Goal: Task Accomplishment & Management: Use online tool/utility

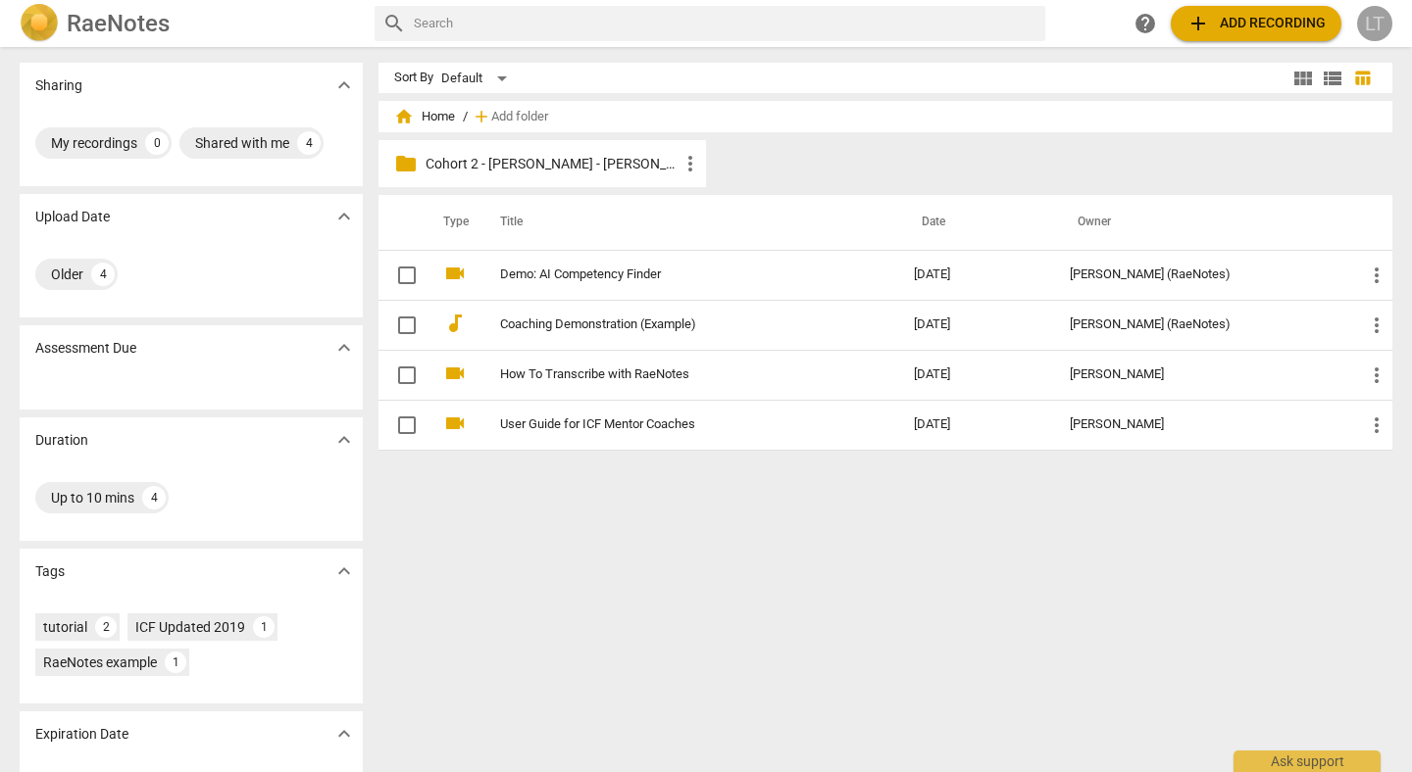
click at [1372, 23] on div "LT" at bounding box center [1374, 23] width 35 height 35
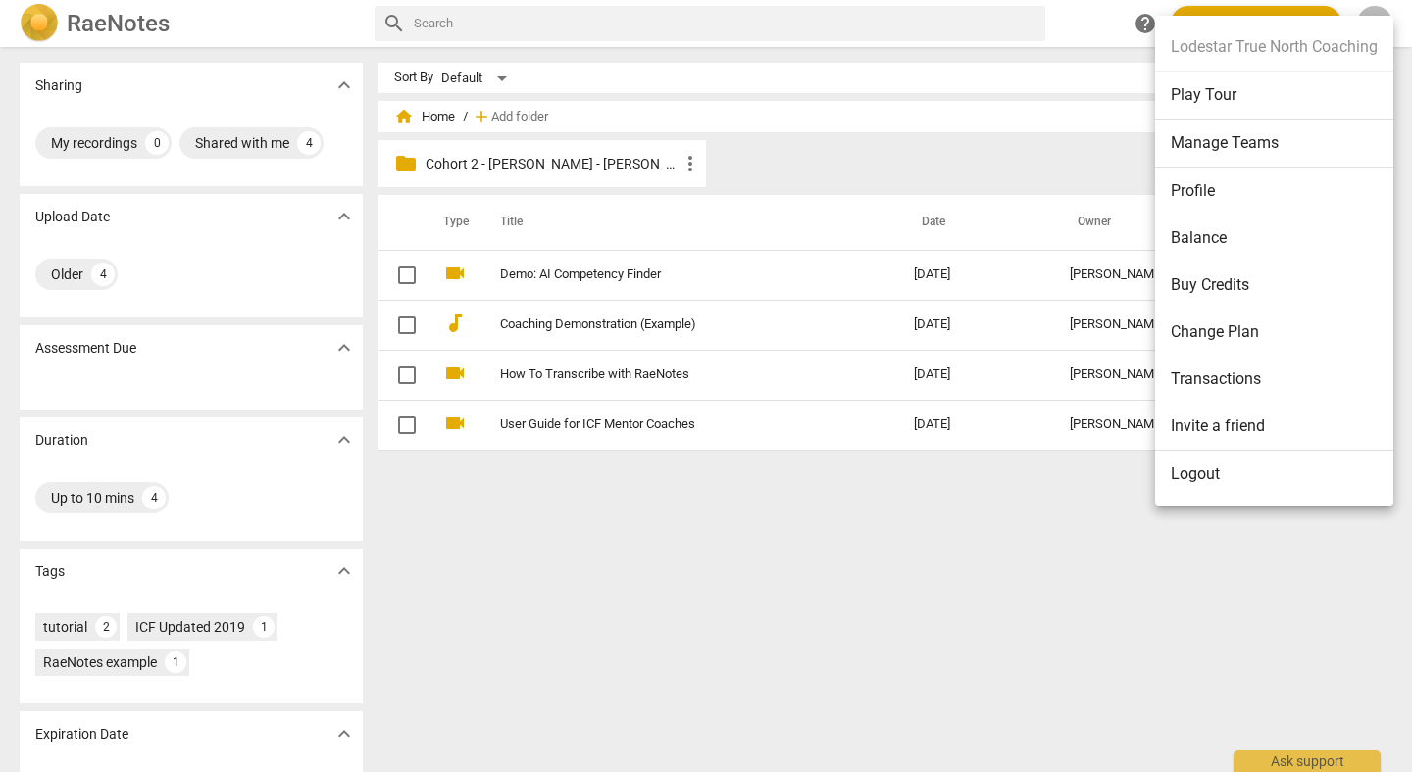
click at [838, 521] on div at bounding box center [706, 386] width 1412 height 772
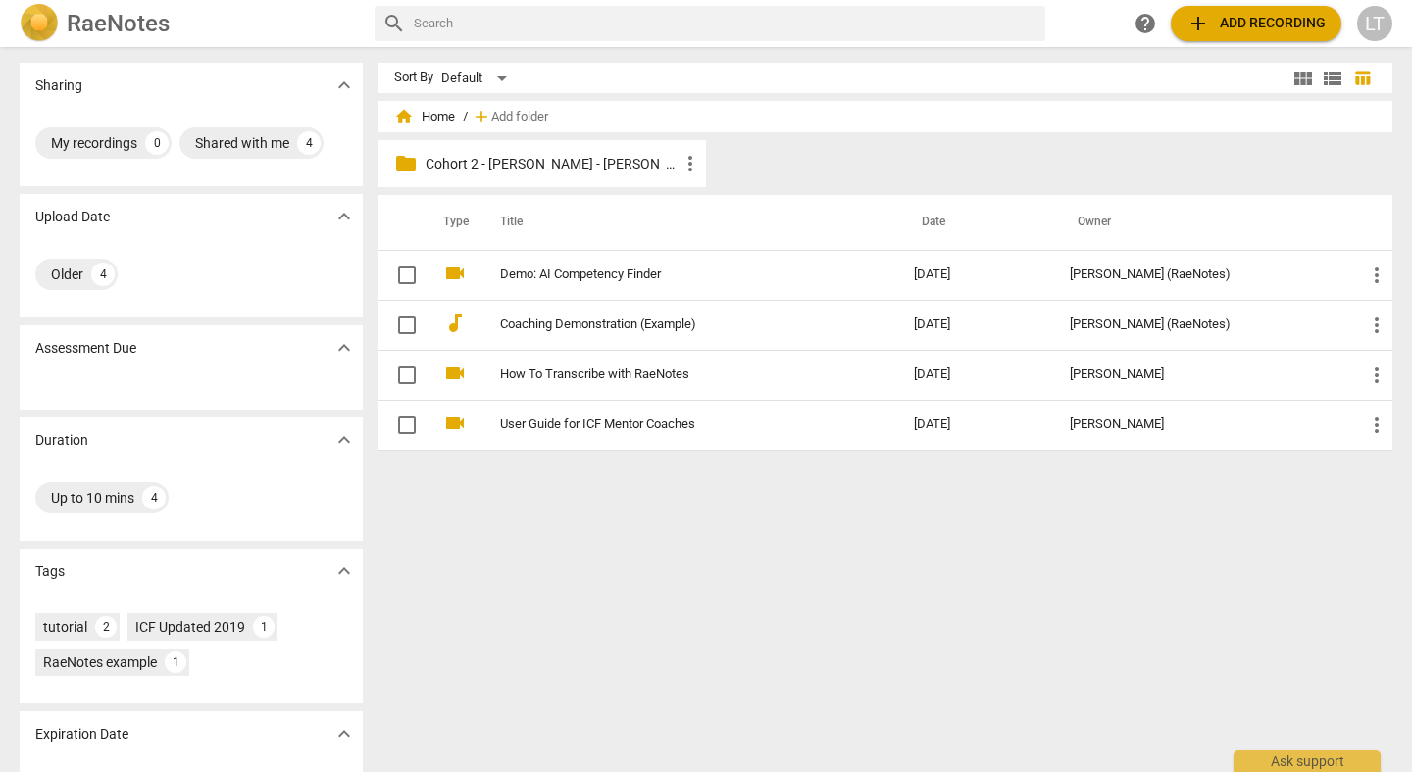
click at [1375, 20] on div "LT" at bounding box center [1374, 23] width 35 height 35
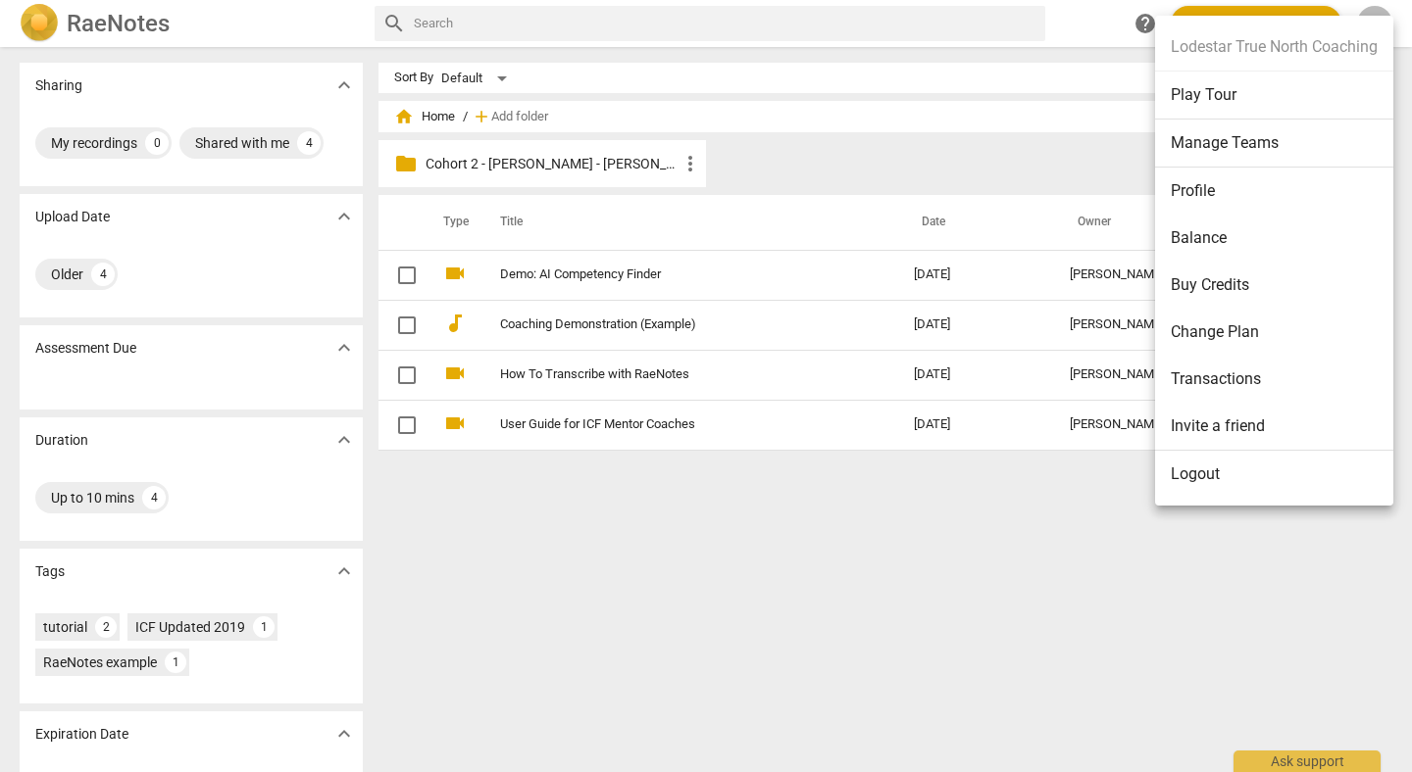
click at [1204, 140] on li "Manage Teams" at bounding box center [1274, 144] width 238 height 48
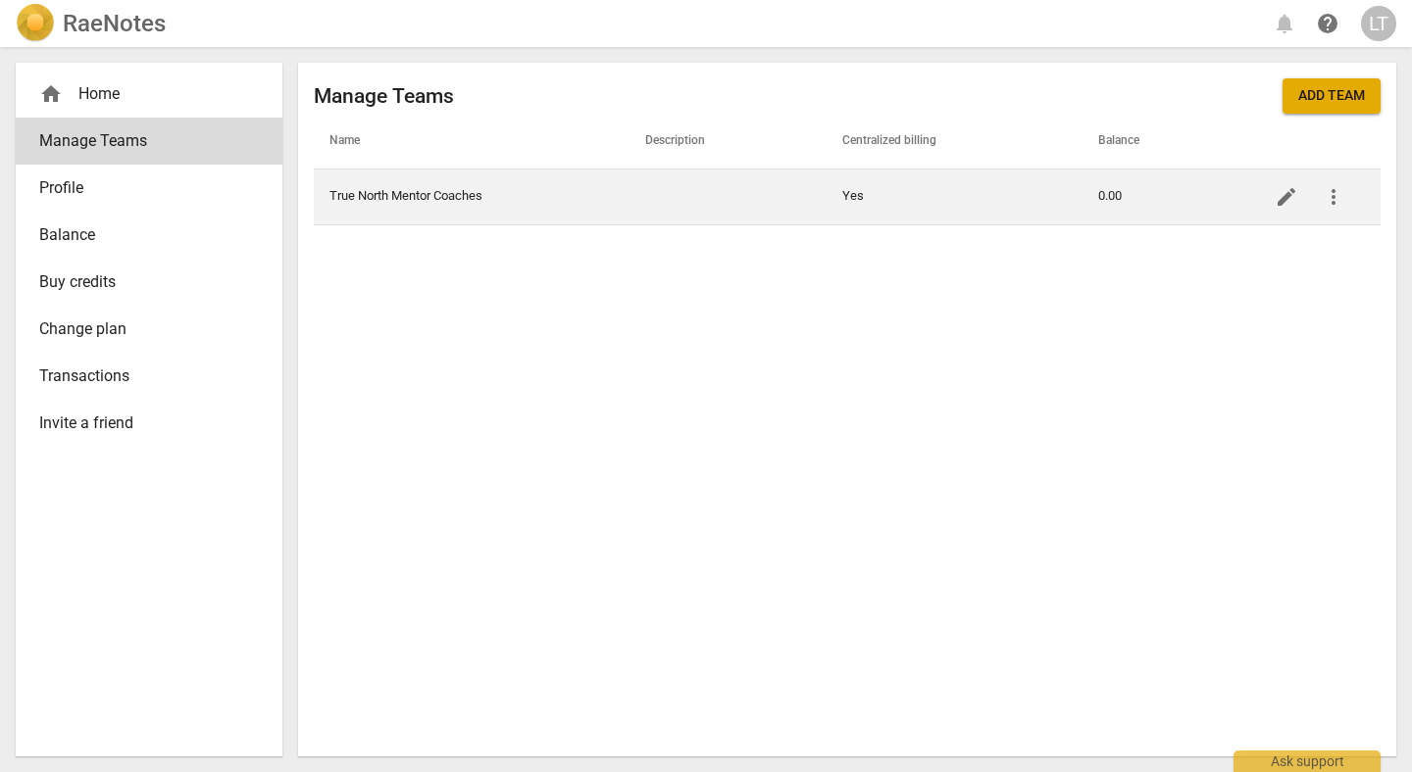
click at [451, 206] on td "True North Mentor Coaches" at bounding box center [472, 197] width 316 height 56
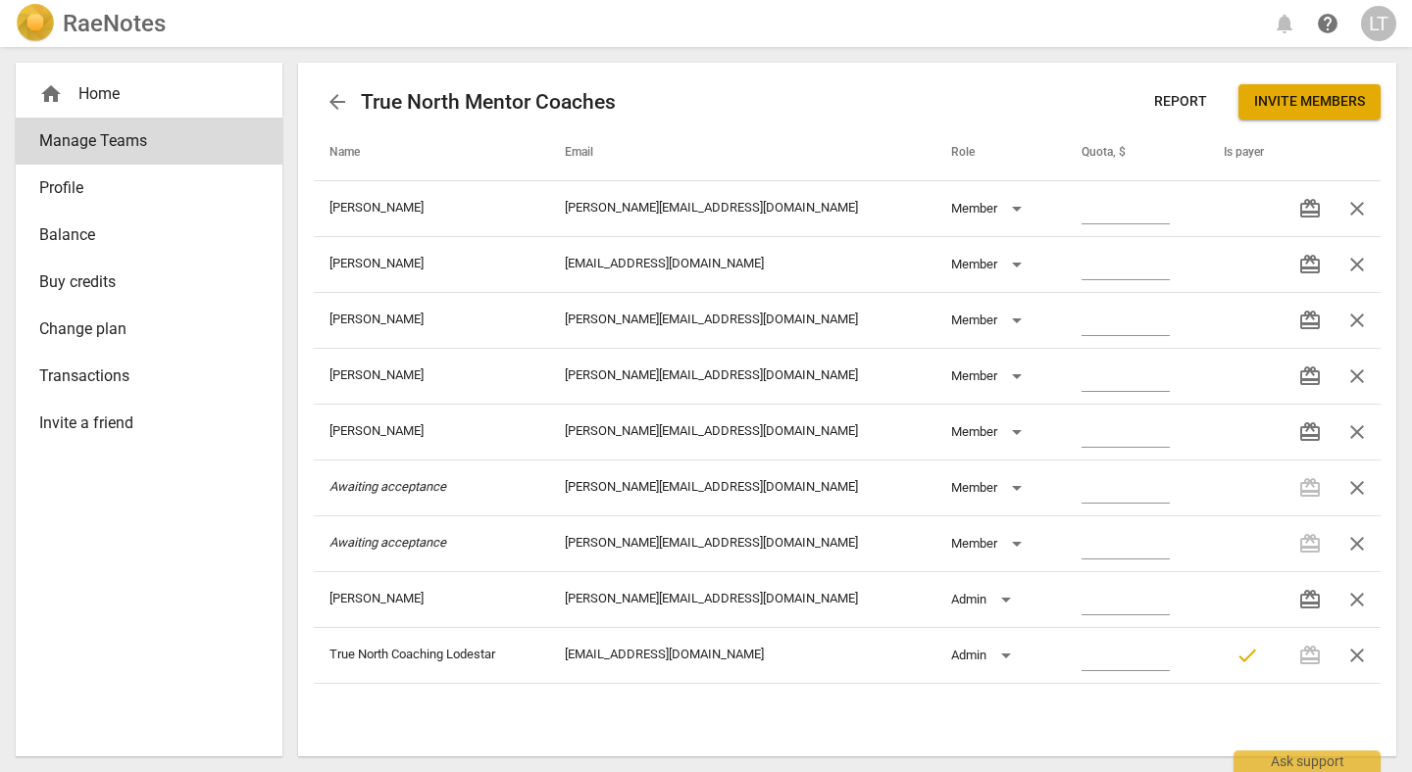
click at [331, 104] on span "arrow_back" at bounding box center [337, 102] width 24 height 24
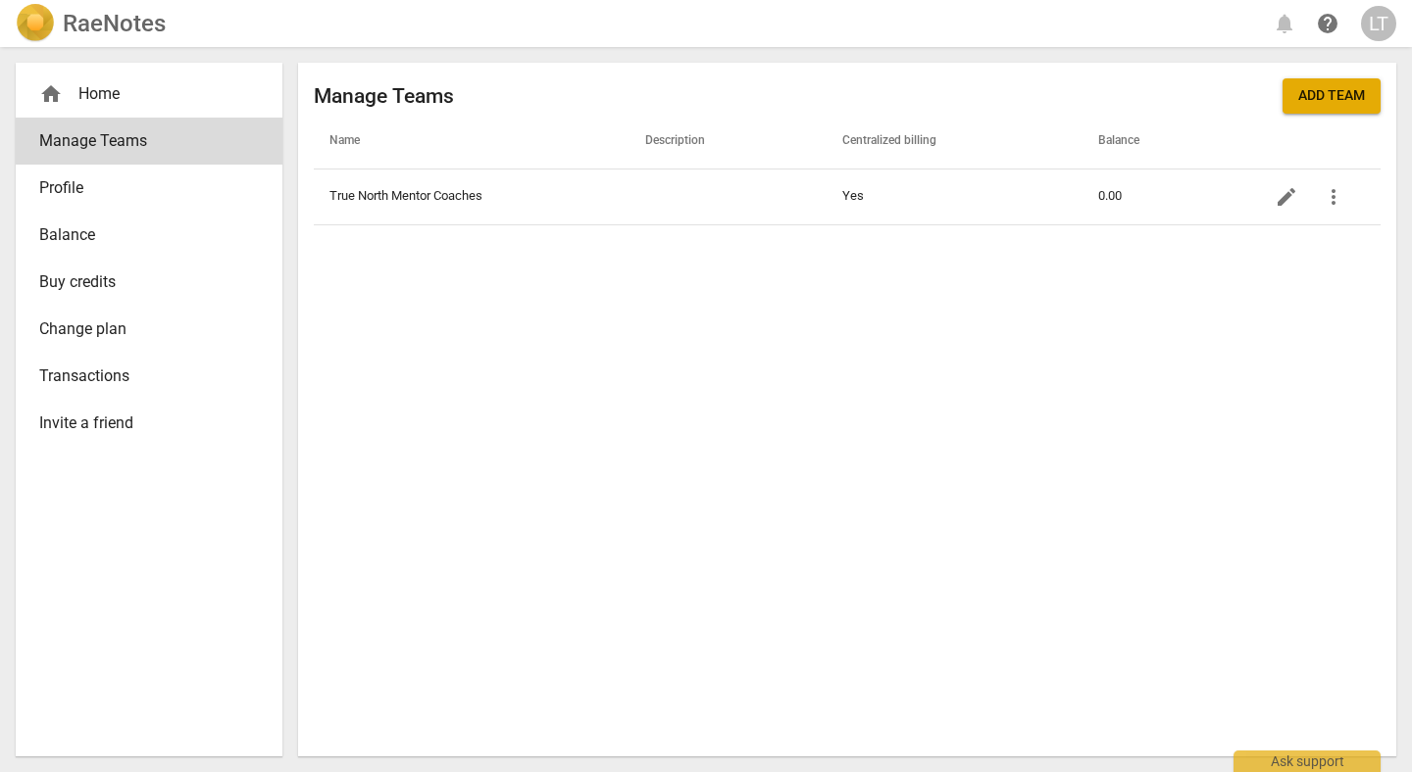
click at [101, 88] on div "home Home" at bounding box center [141, 94] width 204 height 24
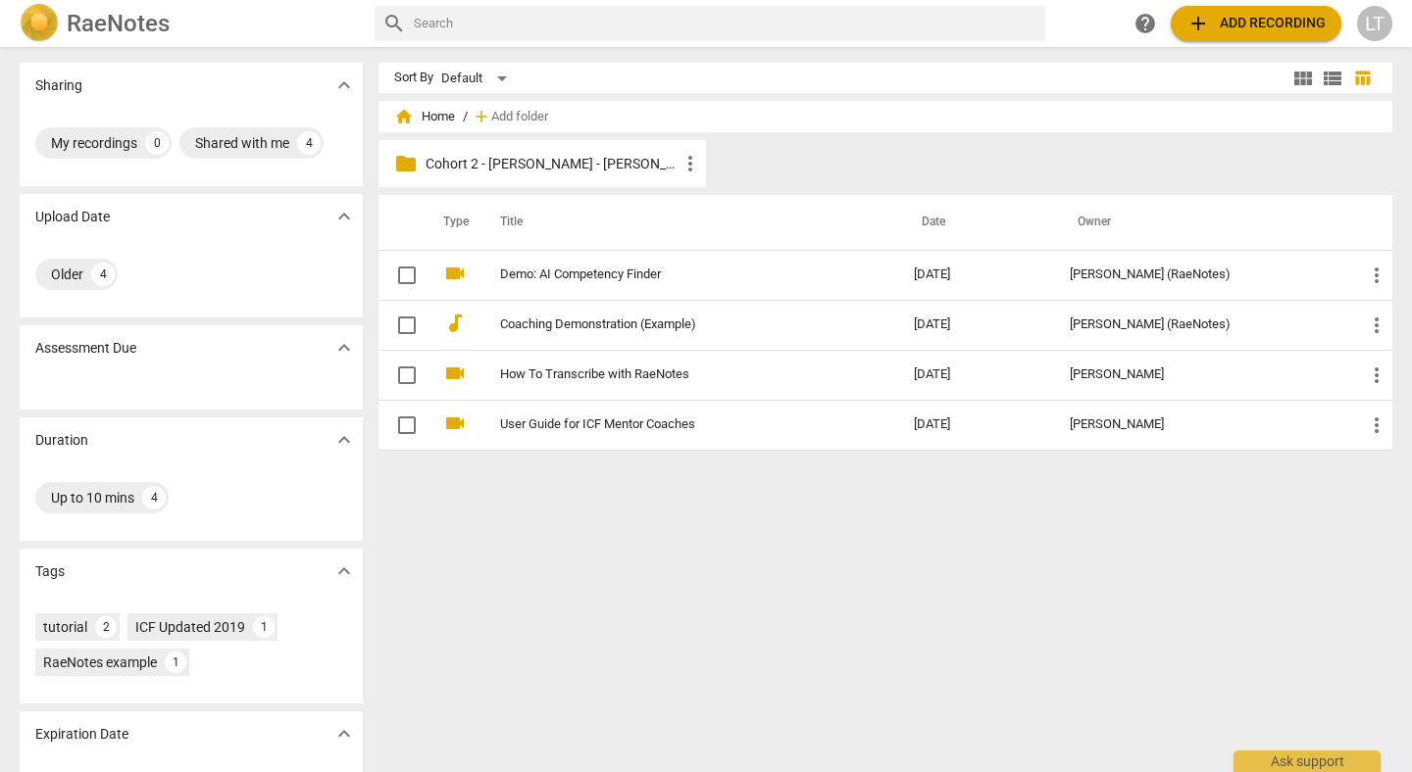
click at [587, 172] on p "Cohort 2 - [PERSON_NAME] - [PERSON_NAME] Recordings" at bounding box center [551, 164] width 253 height 21
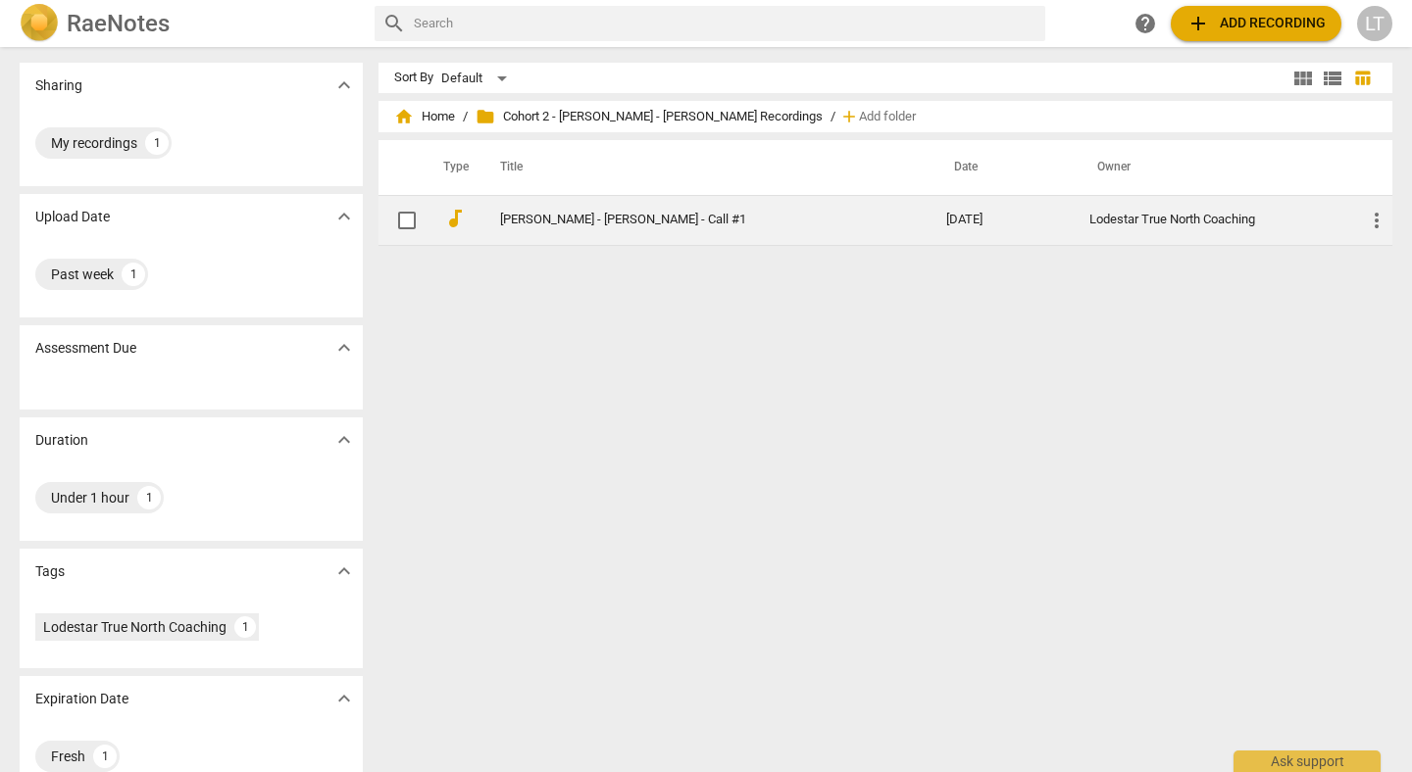
click at [585, 214] on link "[PERSON_NAME] - [PERSON_NAME] - Call #1" at bounding box center [687, 220] width 375 height 15
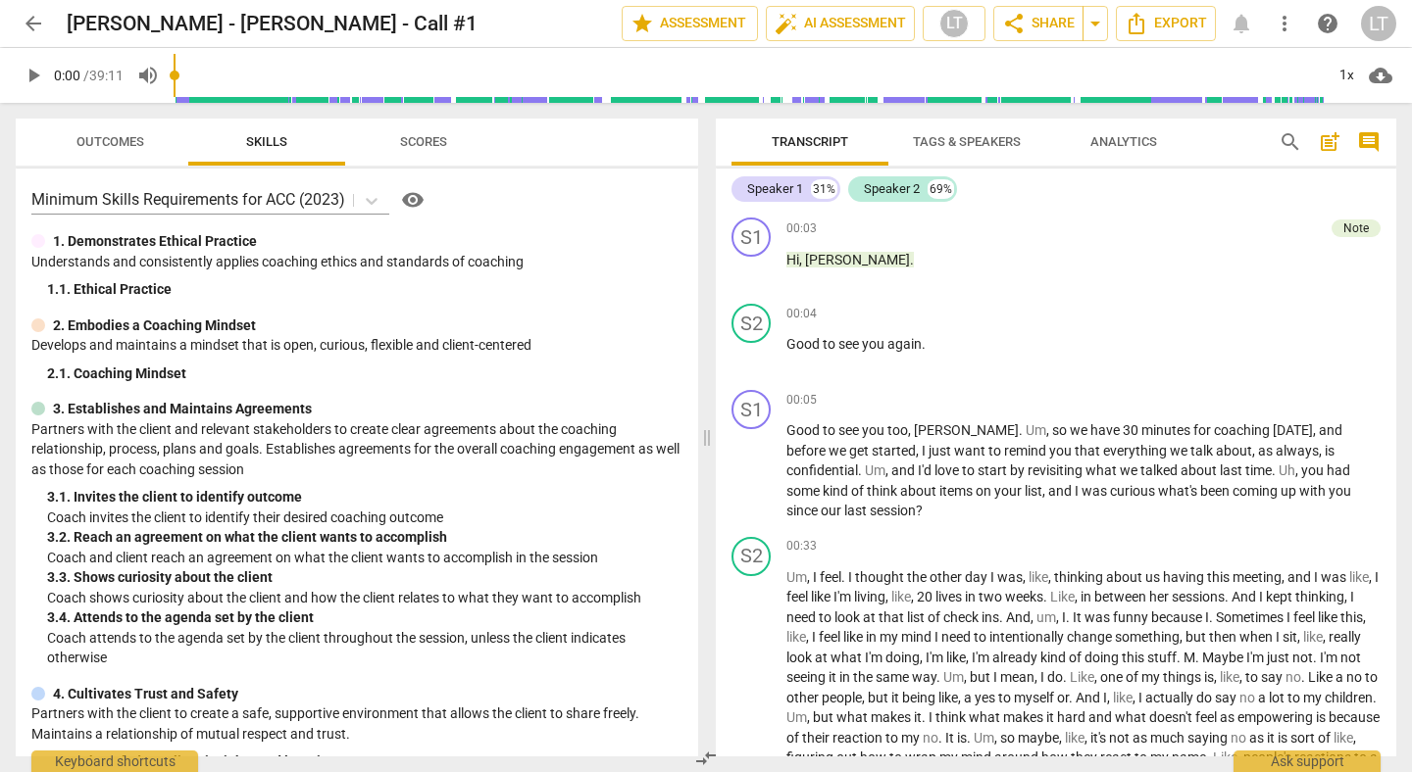
click at [426, 135] on span "Scores" at bounding box center [423, 141] width 47 height 15
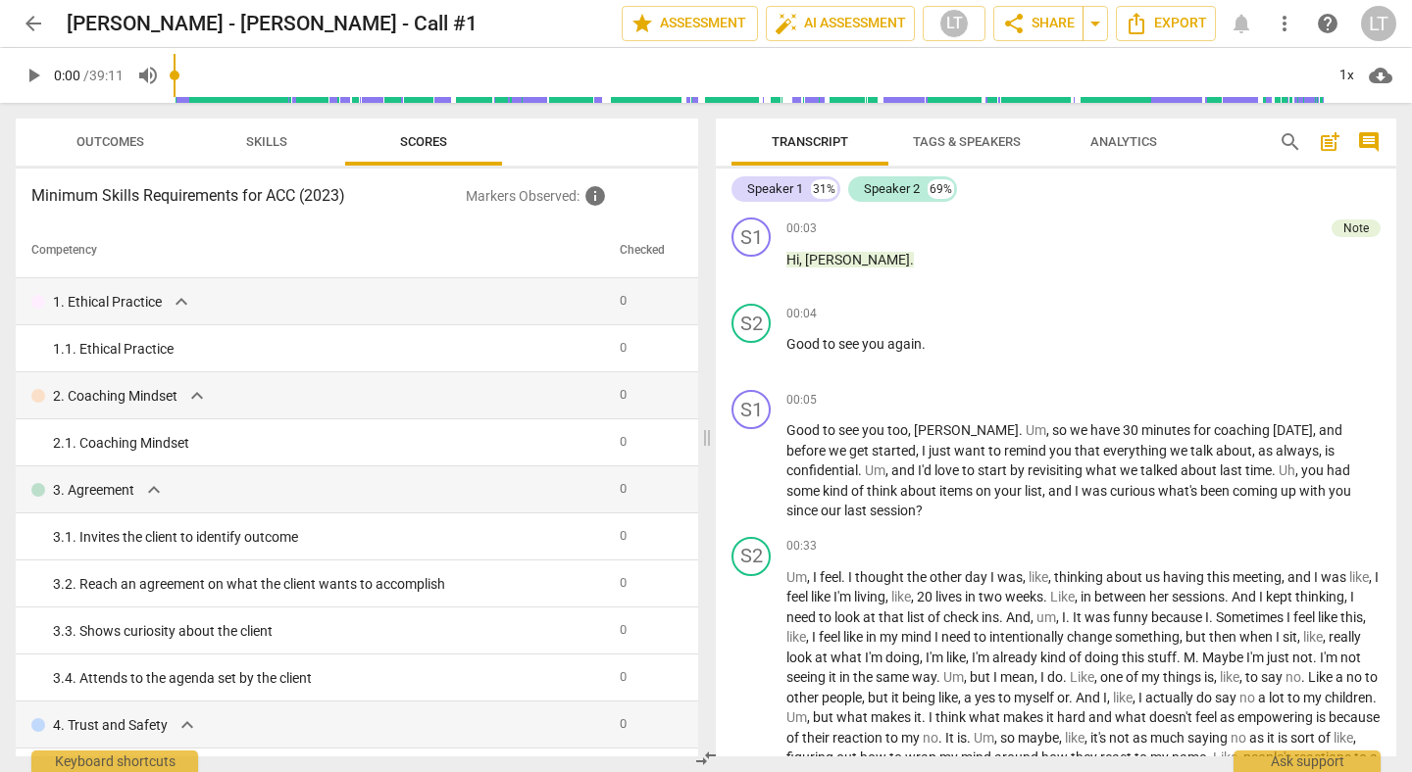
click at [132, 138] on span "Outcomes" at bounding box center [110, 141] width 68 height 15
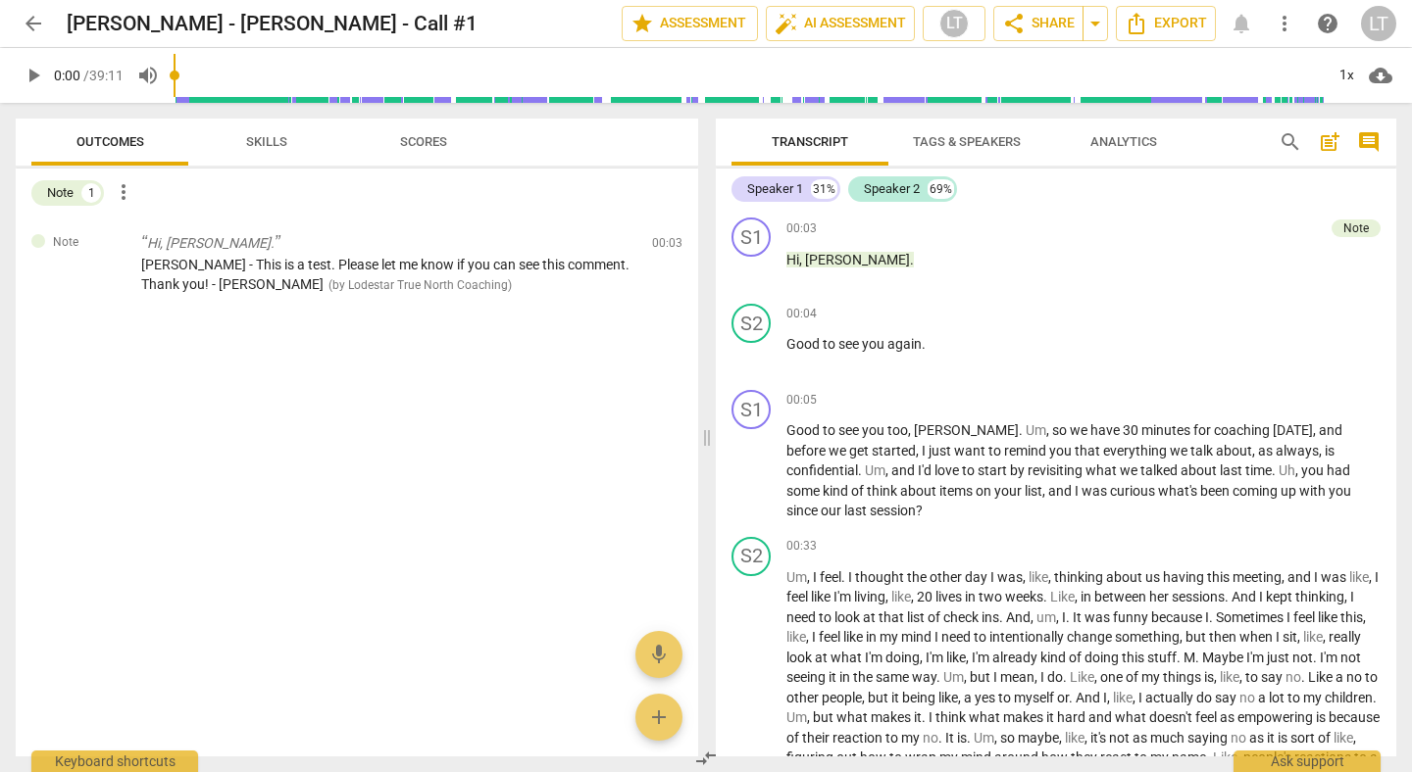
click at [286, 148] on span "Skills" at bounding box center [266, 141] width 41 height 15
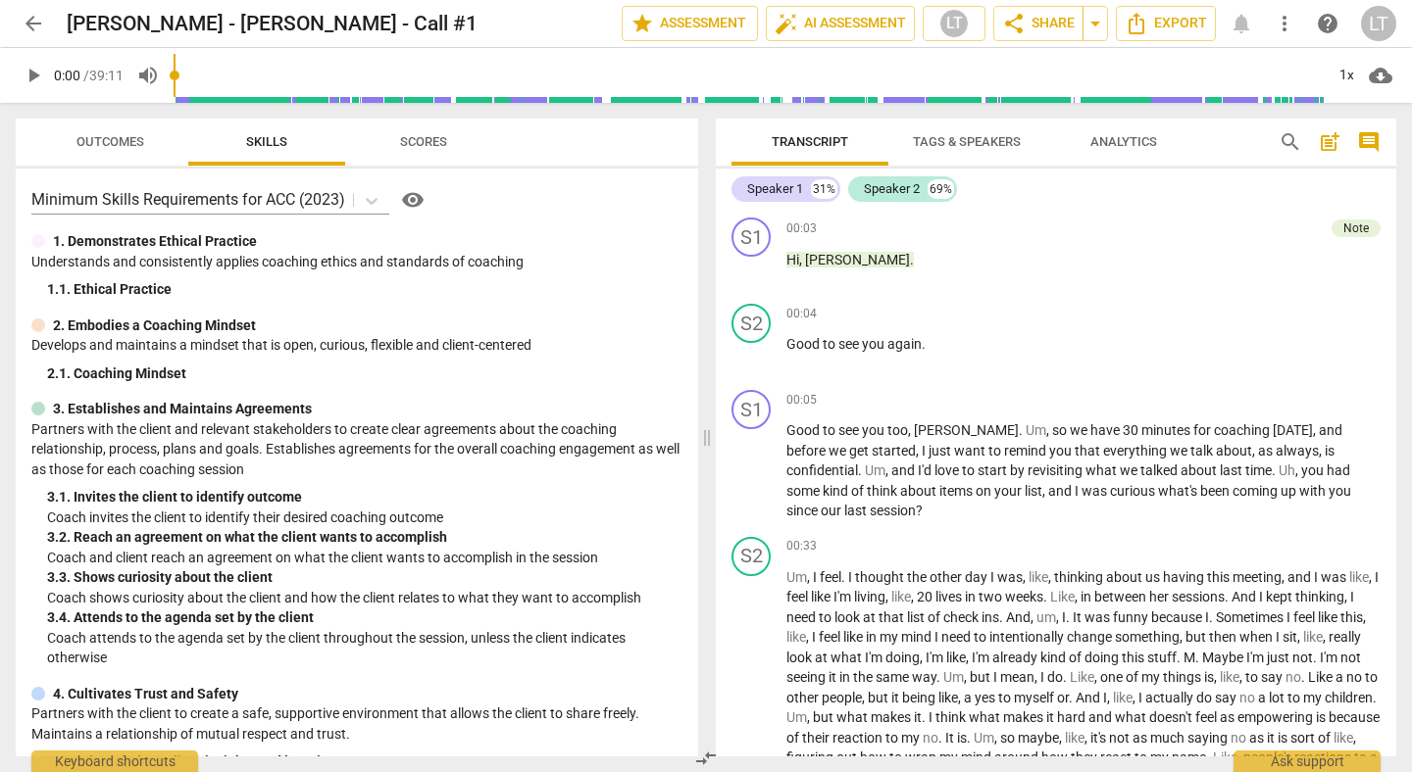
click at [425, 143] on span "Scores" at bounding box center [423, 141] width 47 height 15
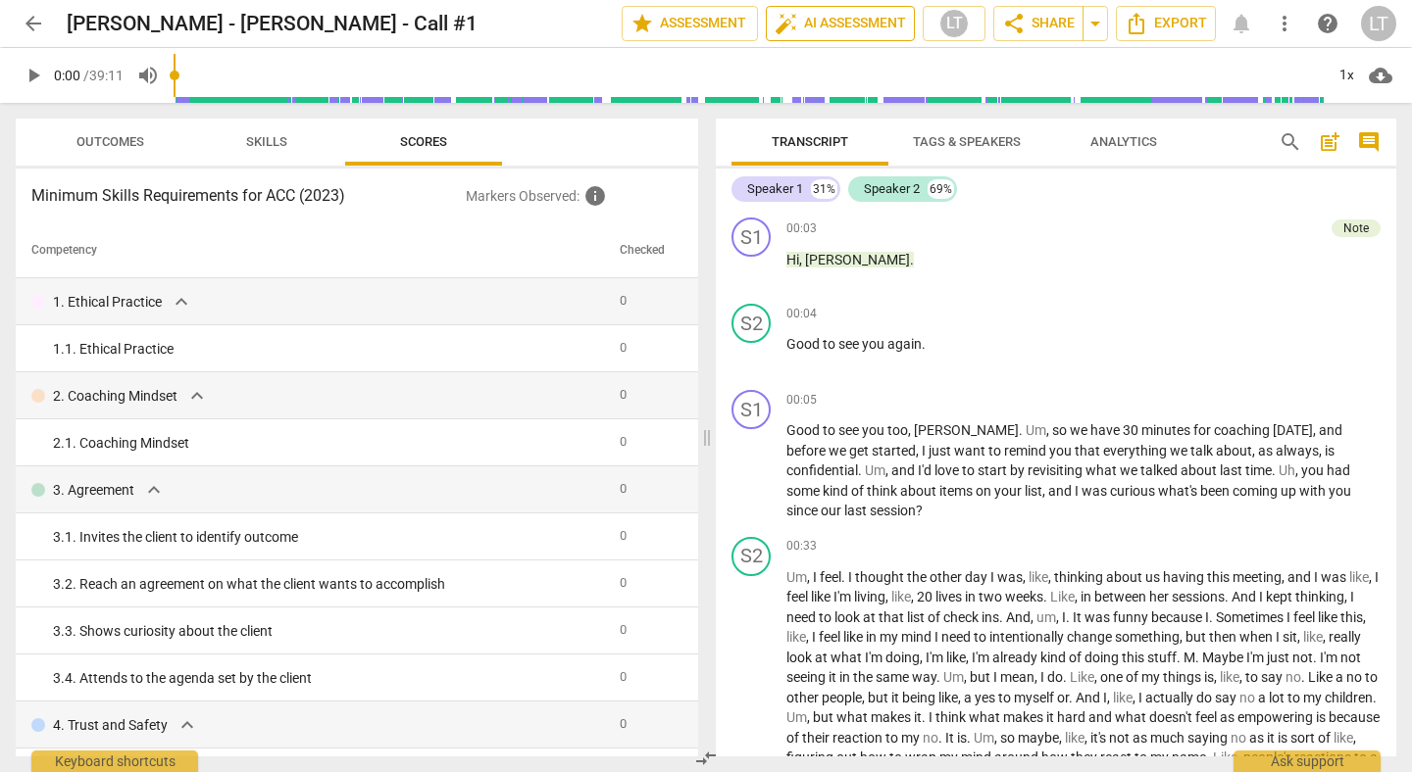
click at [850, 22] on span "auto_fix_high AI Assessment" at bounding box center [839, 24] width 131 height 24
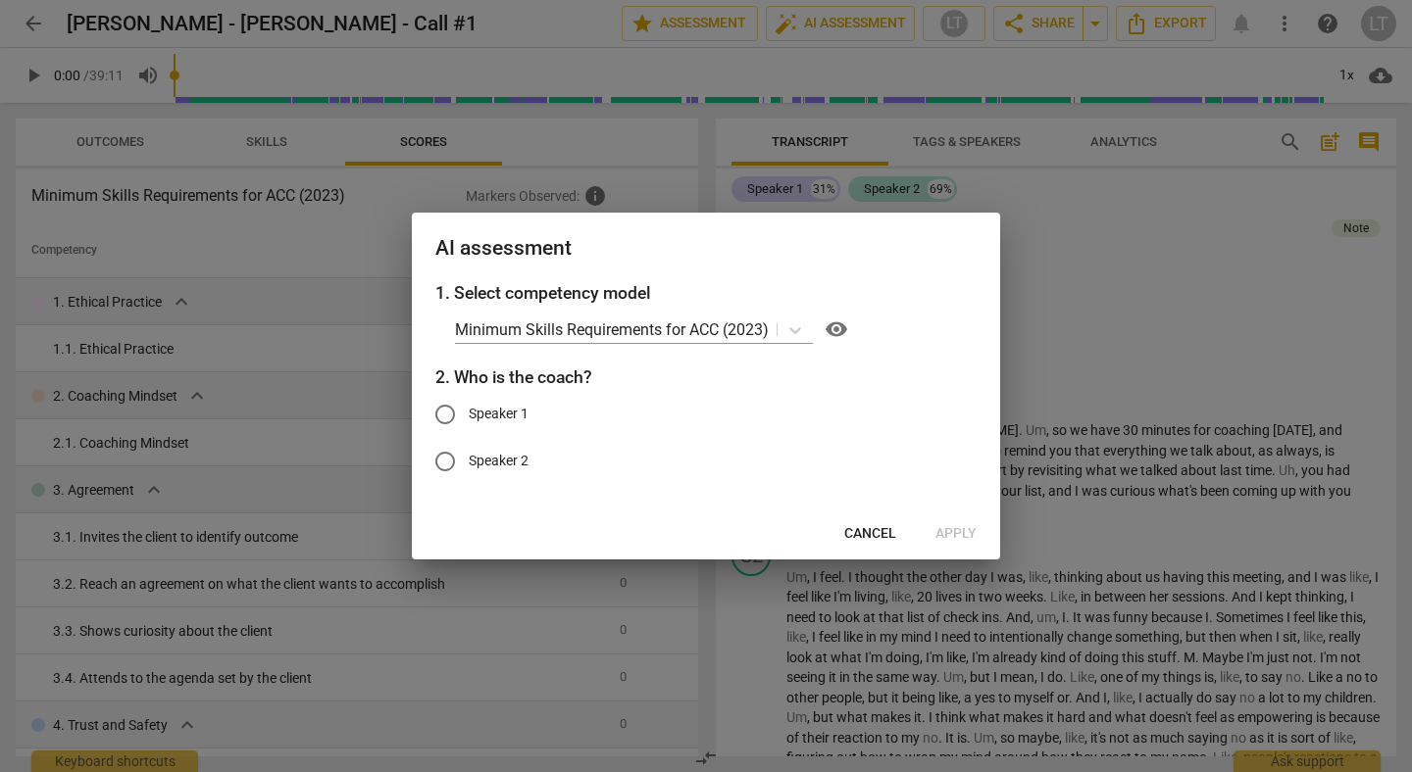
click at [1247, 249] on div at bounding box center [706, 386] width 1412 height 772
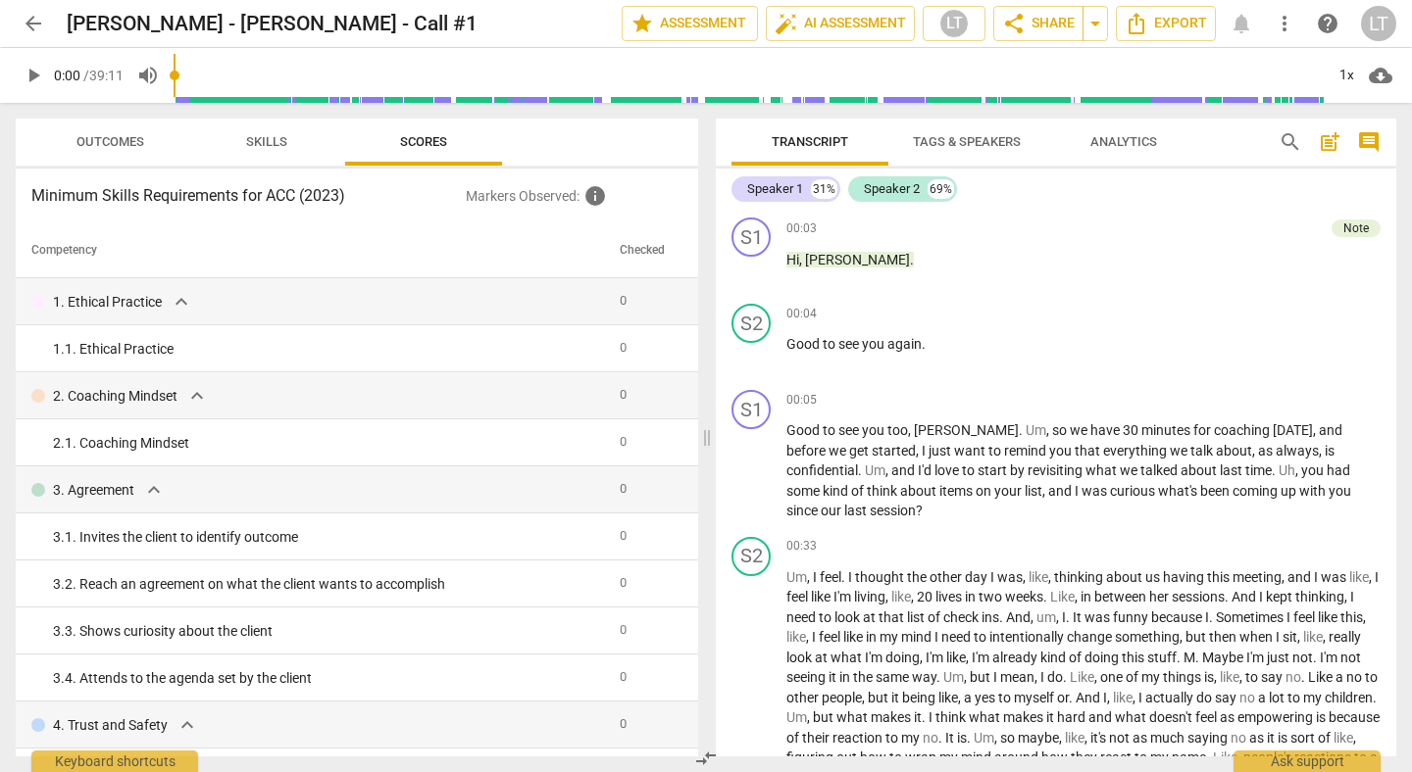
click at [1334, 21] on span "help" at bounding box center [1327, 24] width 24 height 24
click at [1385, 25] on div "LT" at bounding box center [1378, 23] width 35 height 35
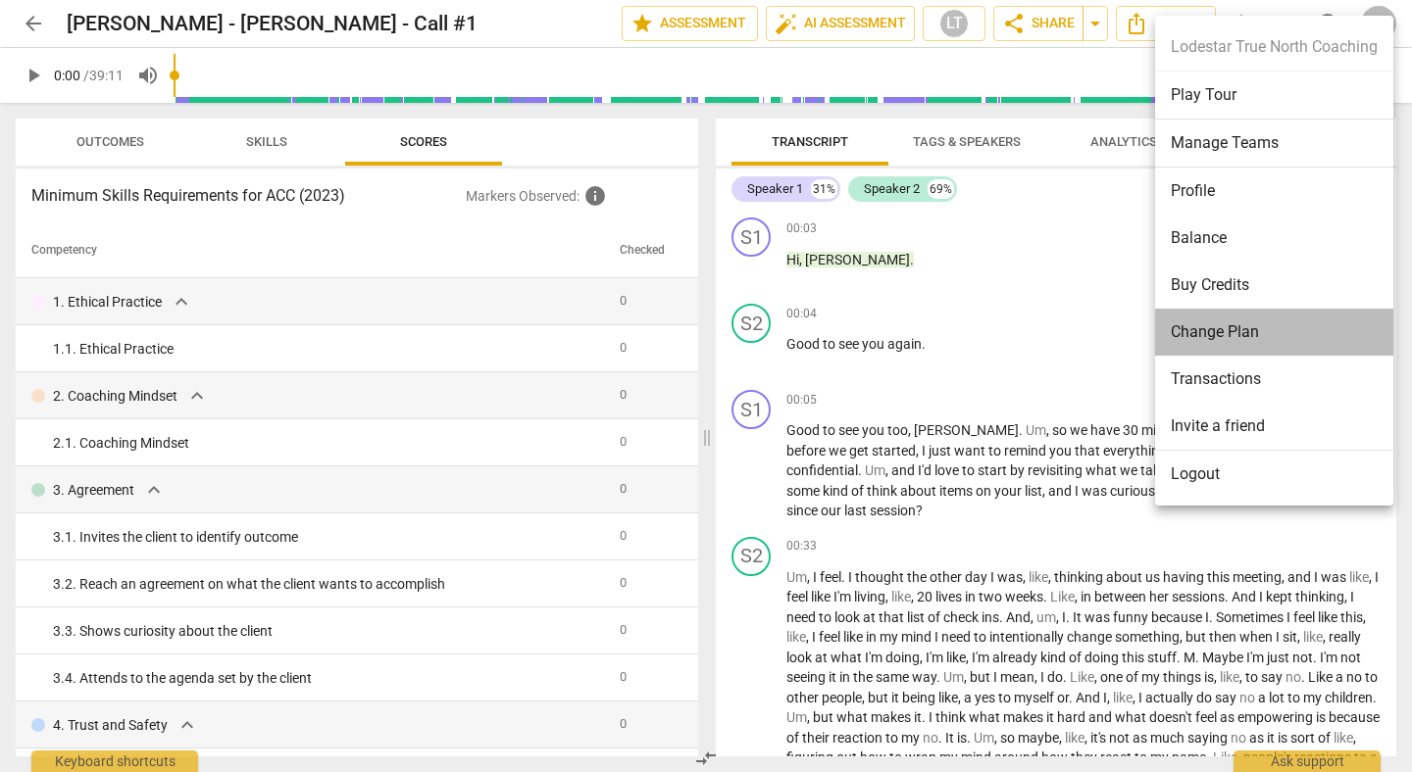
click at [1198, 331] on li "Change Plan" at bounding box center [1274, 332] width 238 height 47
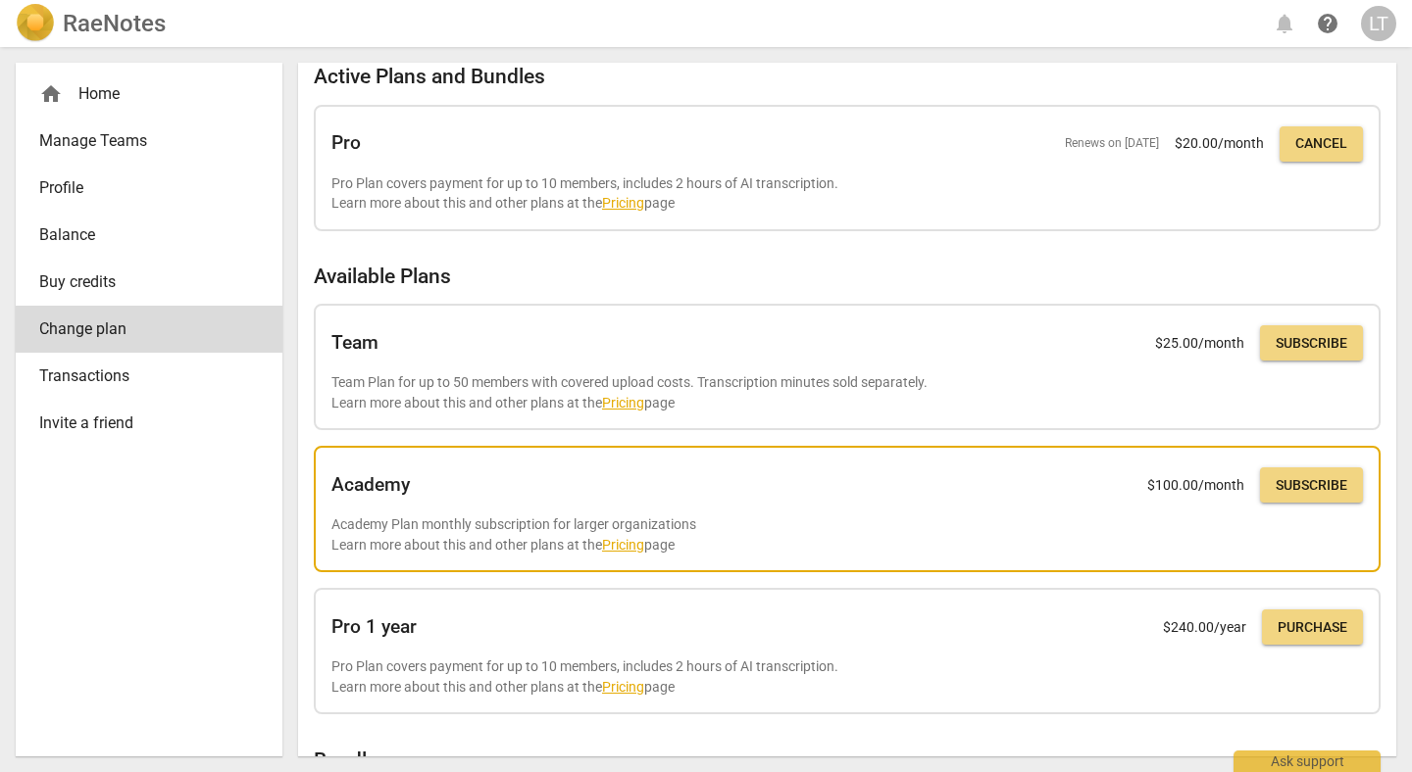
scroll to position [12, 0]
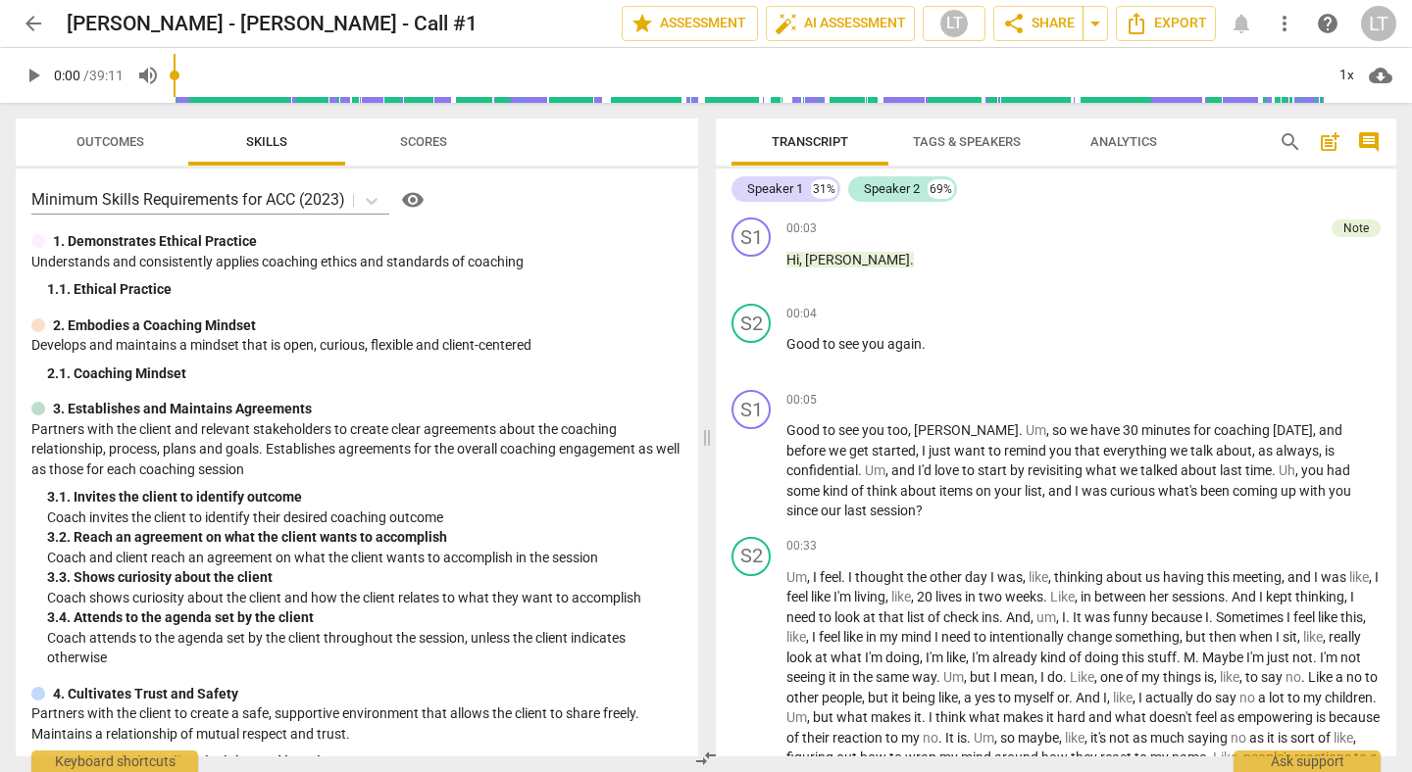
click at [33, 27] on span "arrow_back" at bounding box center [34, 24] width 24 height 24
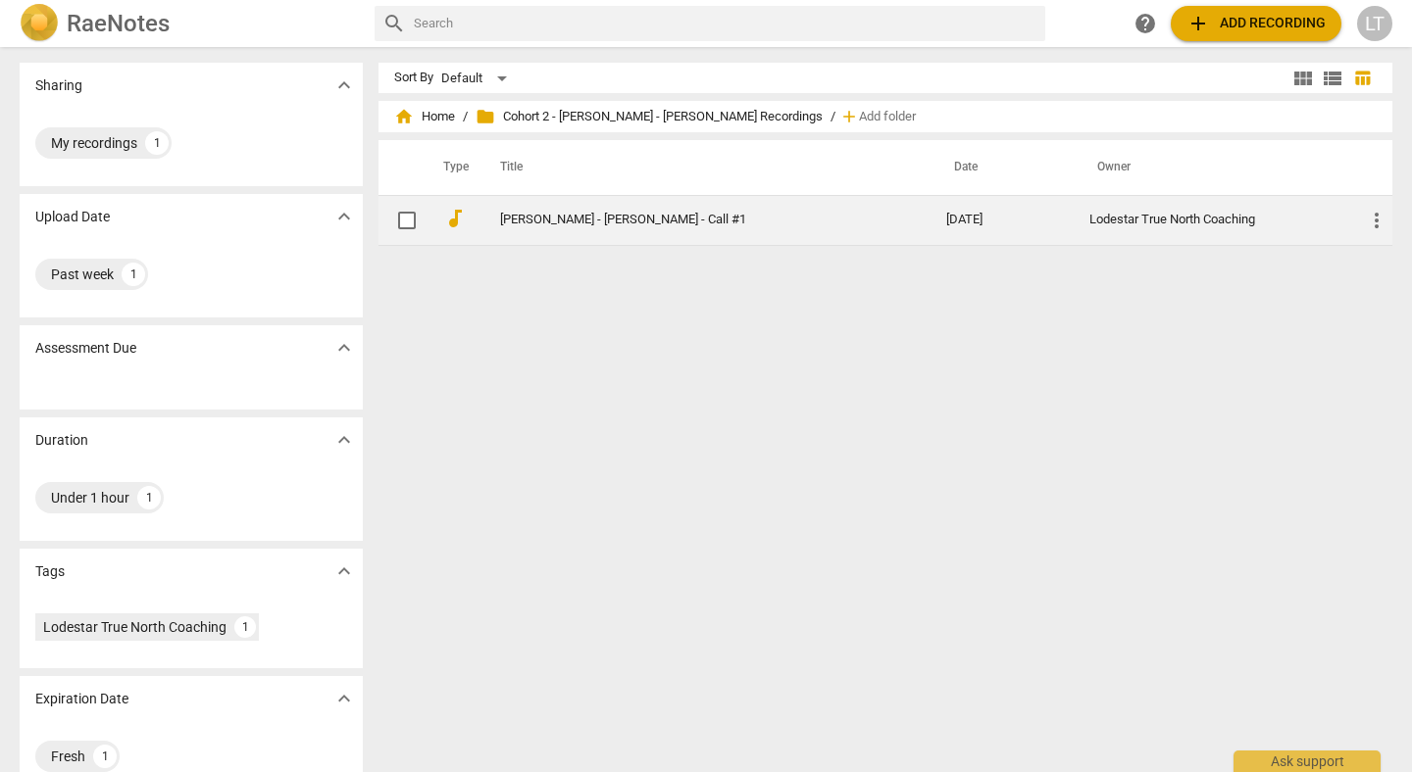
click at [553, 223] on link "[PERSON_NAME] - [PERSON_NAME] - Call #1" at bounding box center [687, 220] width 375 height 15
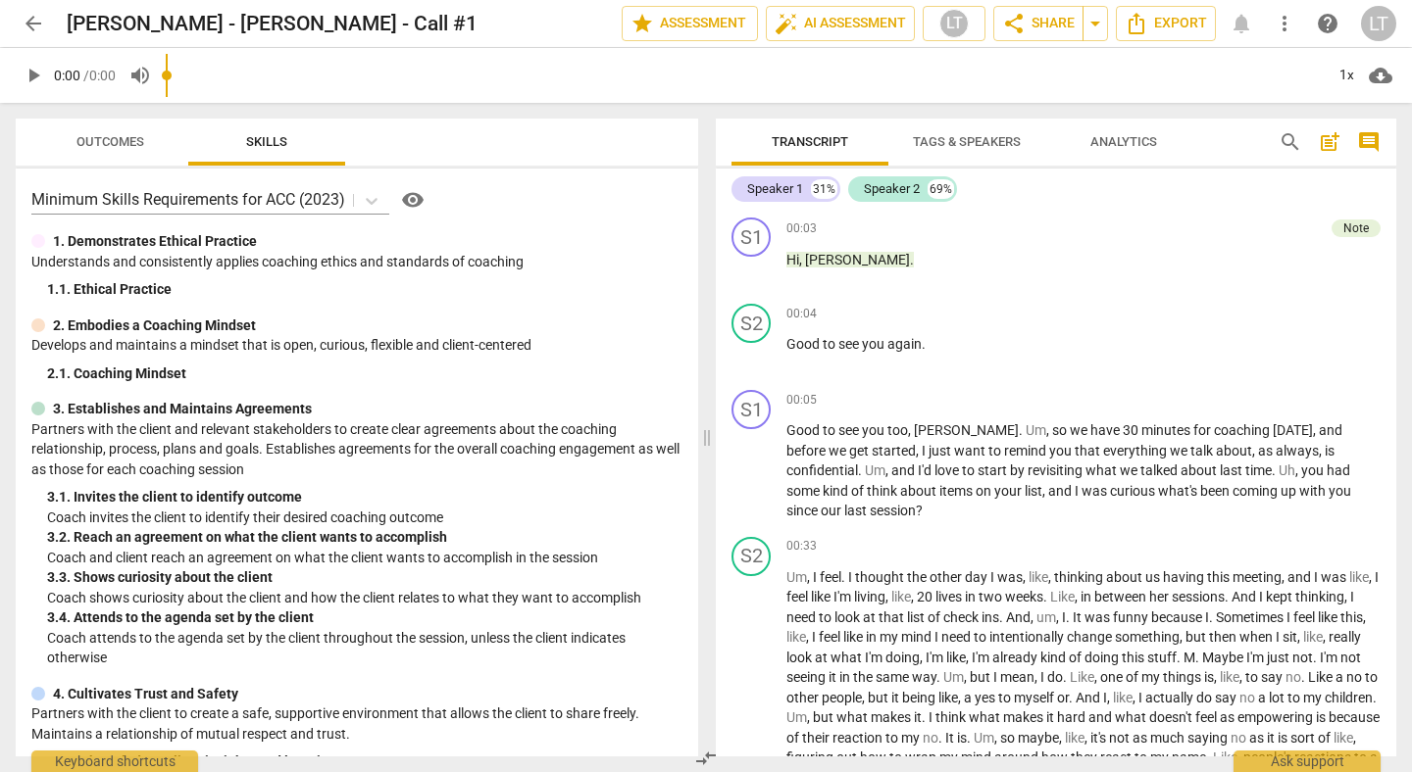
click at [41, 28] on span "arrow_back" at bounding box center [34, 24] width 24 height 24
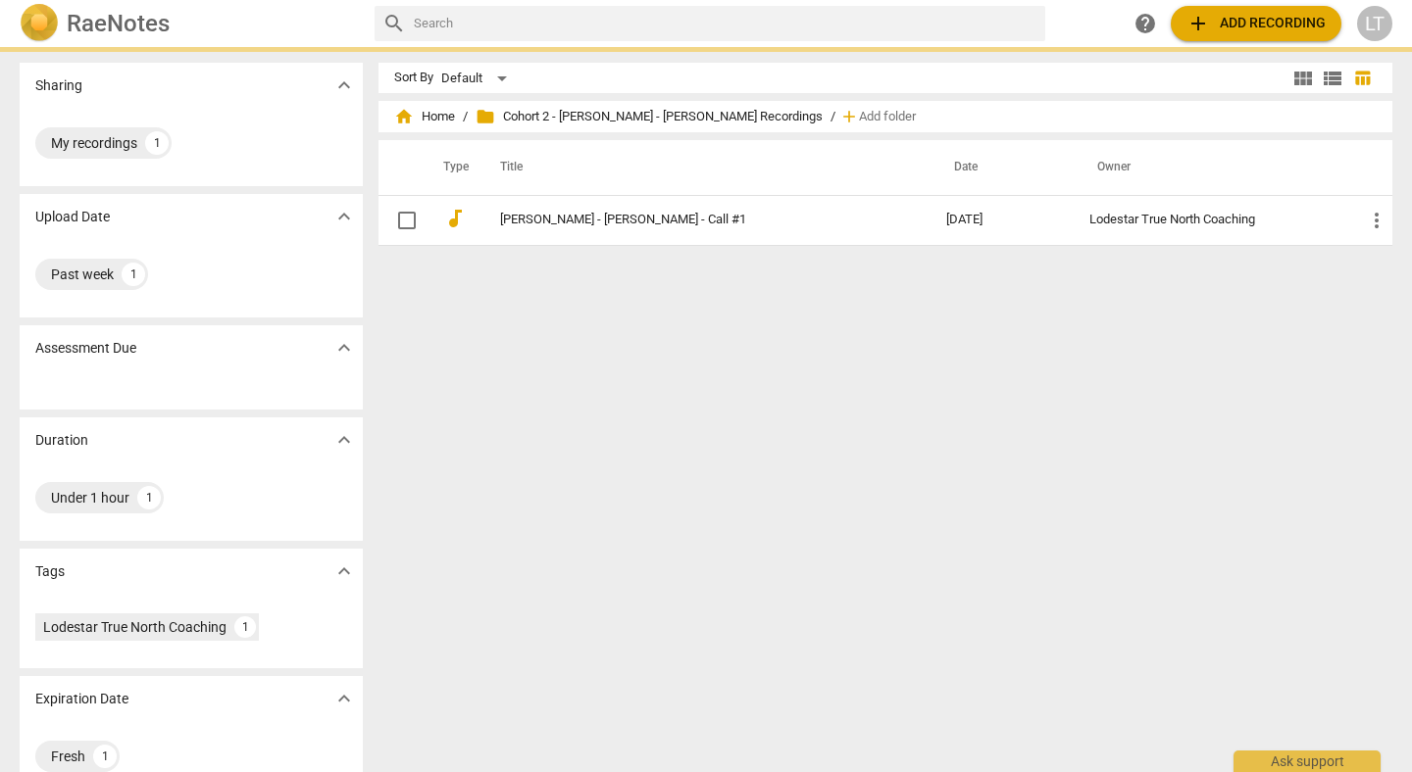
click at [429, 126] on div "home Home / folder Cohort 2 - Jill Wener - Kate Deaton Recordings / add Add fol…" at bounding box center [885, 116] width 982 height 31
click at [431, 117] on span "home Home" at bounding box center [424, 117] width 61 height 20
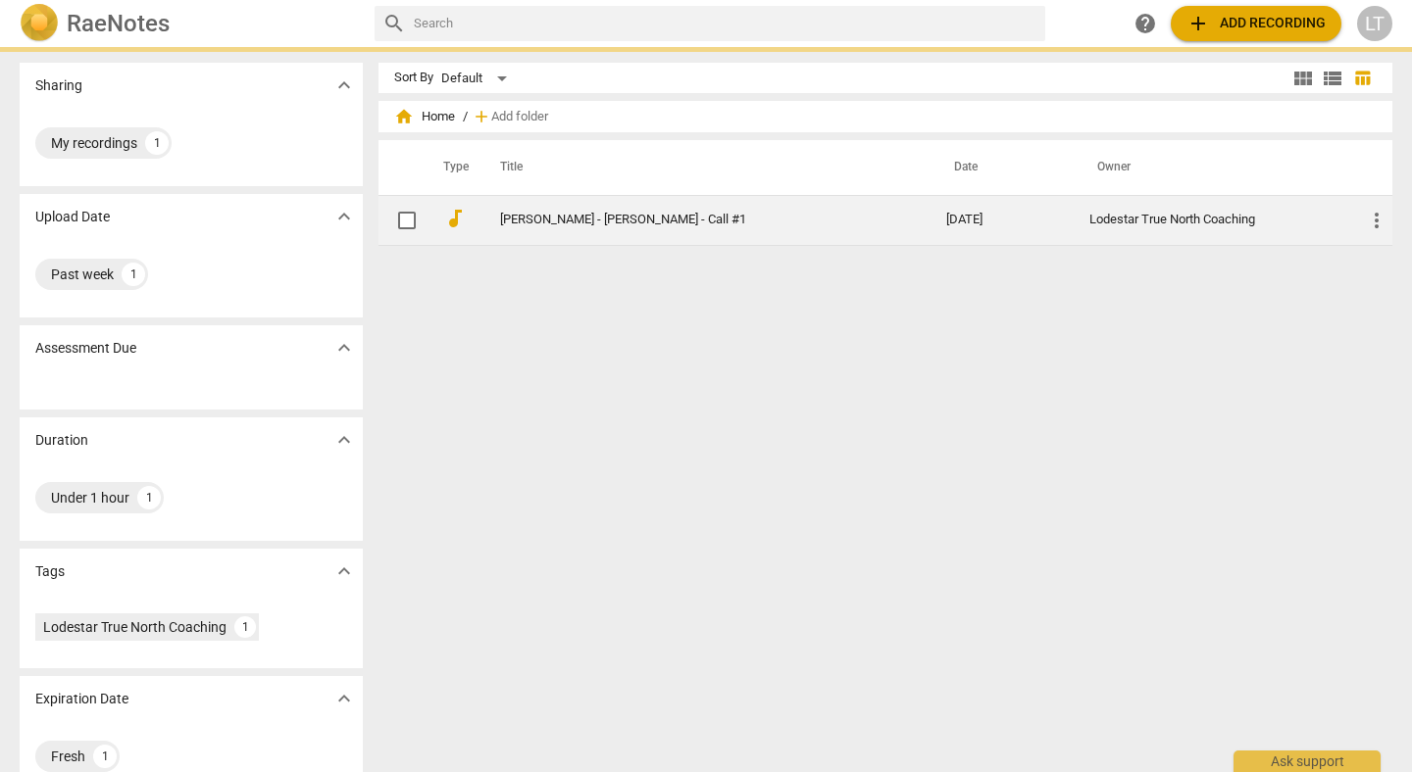
click at [538, 222] on link "[PERSON_NAME] - [PERSON_NAME] - Call #1" at bounding box center [687, 220] width 375 height 15
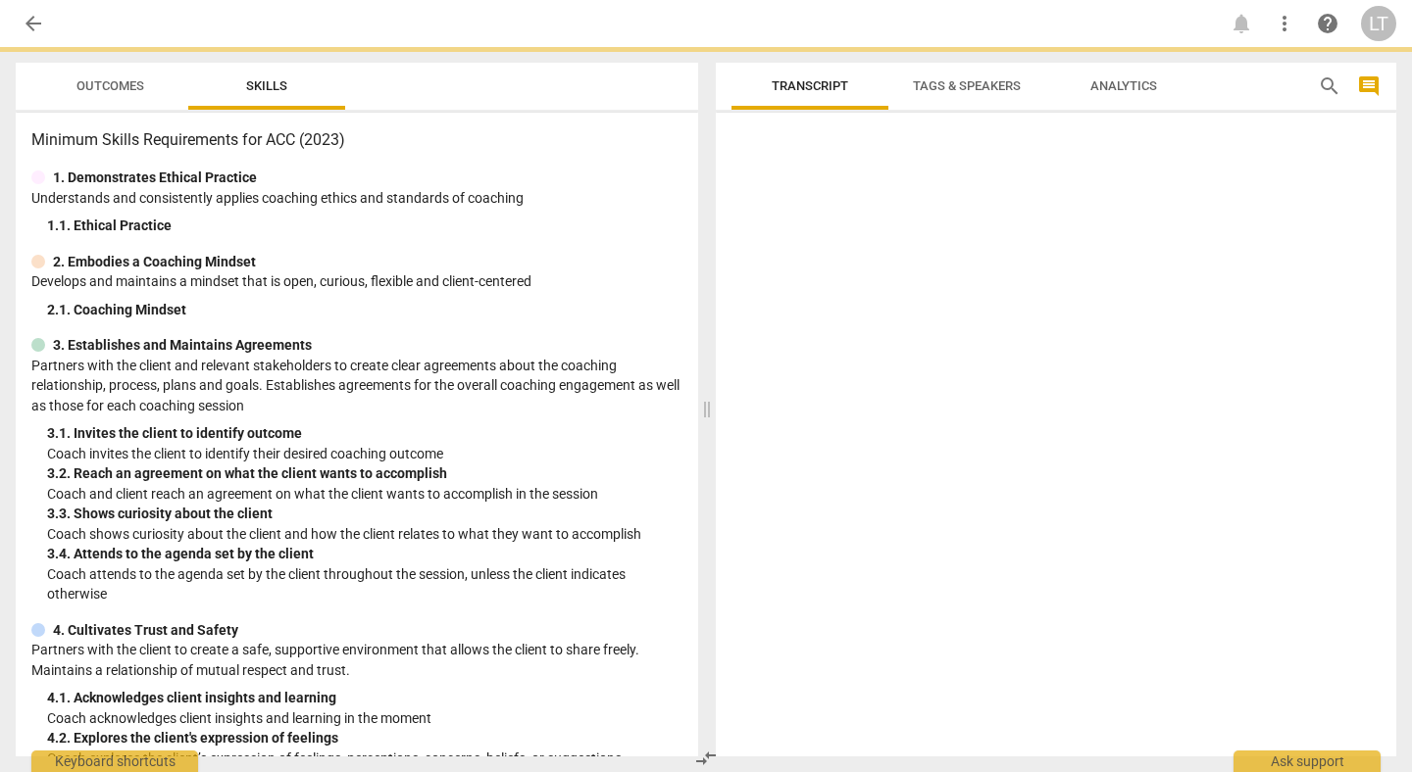
click at [102, 90] on span "Outcomes" at bounding box center [110, 85] width 68 height 15
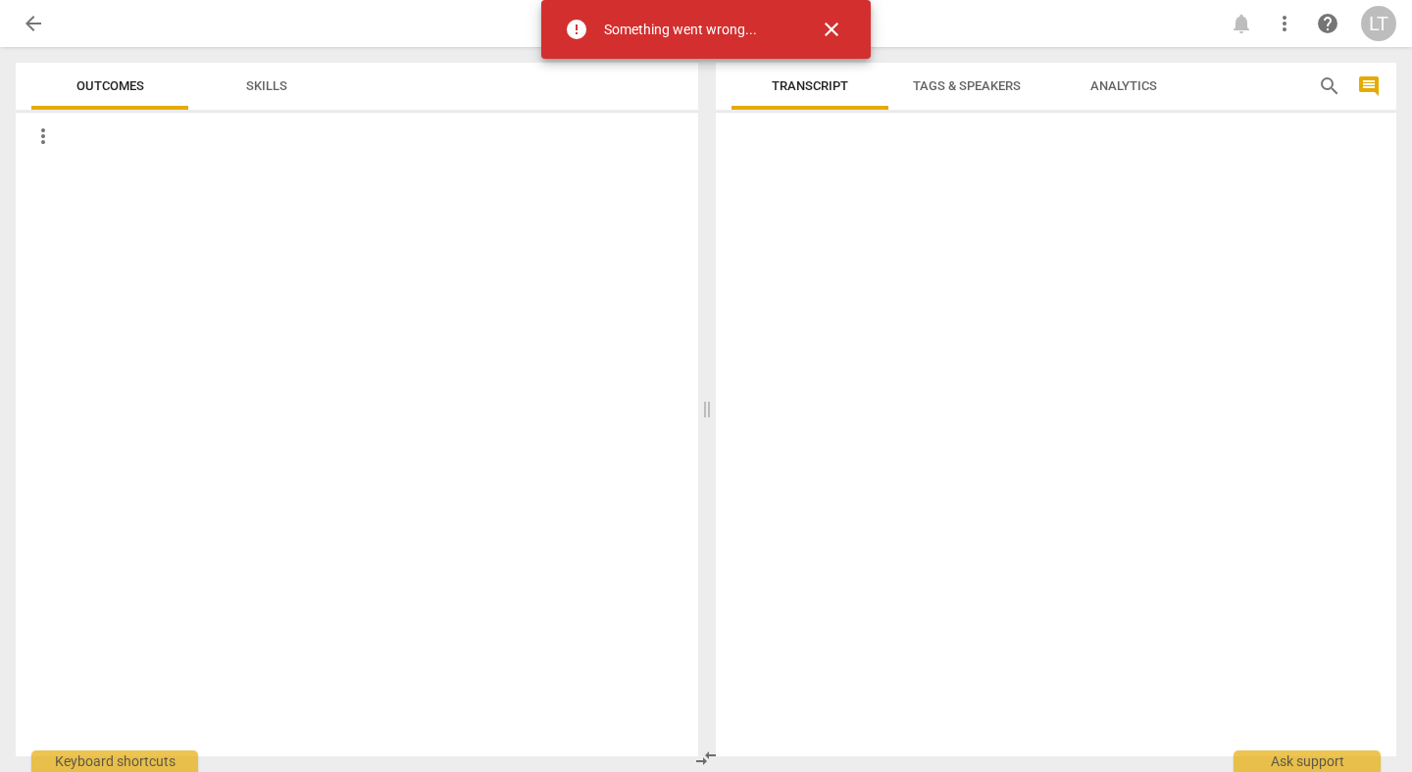
click at [833, 30] on span "close" at bounding box center [831, 30] width 24 height 24
click at [830, 28] on span "close" at bounding box center [831, 30] width 24 height 24
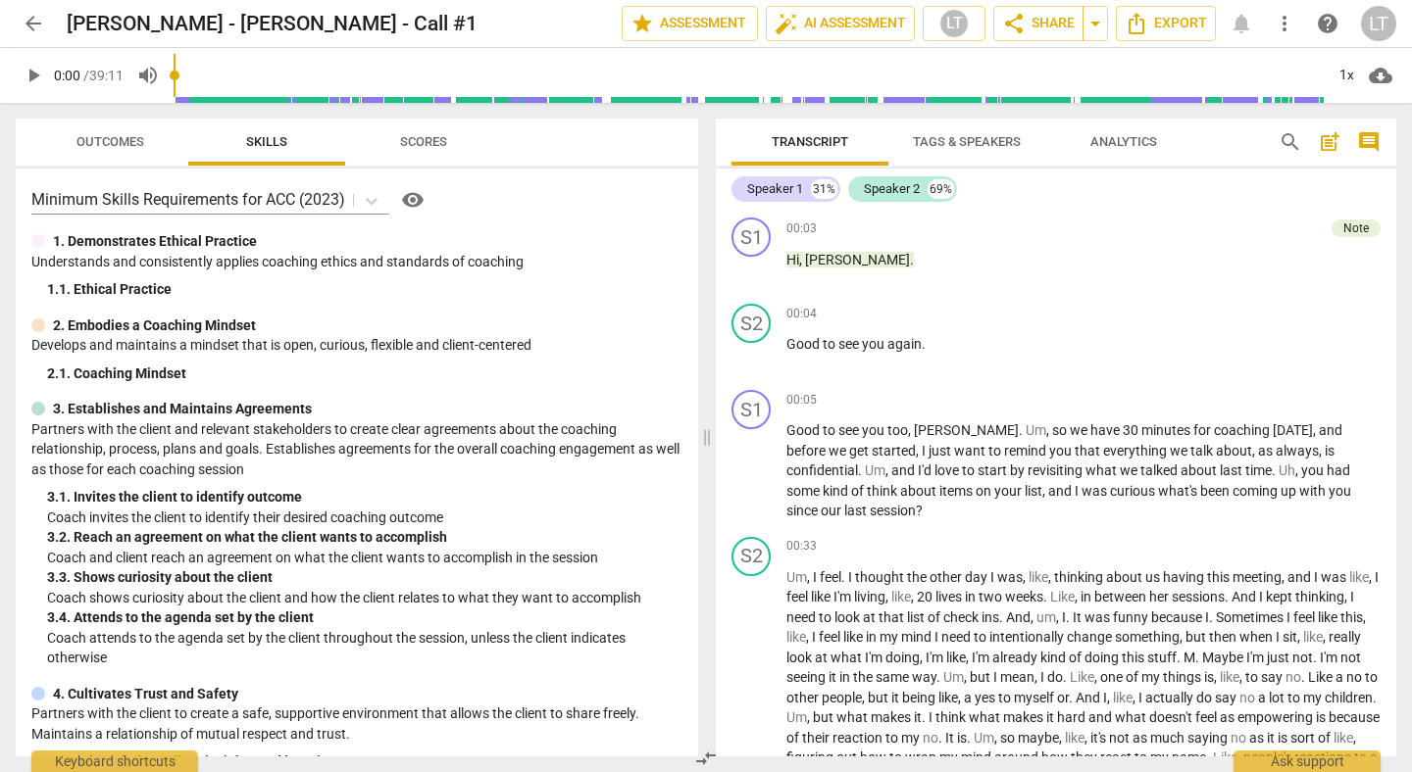
click at [424, 129] on span "Scores" at bounding box center [423, 142] width 94 height 26
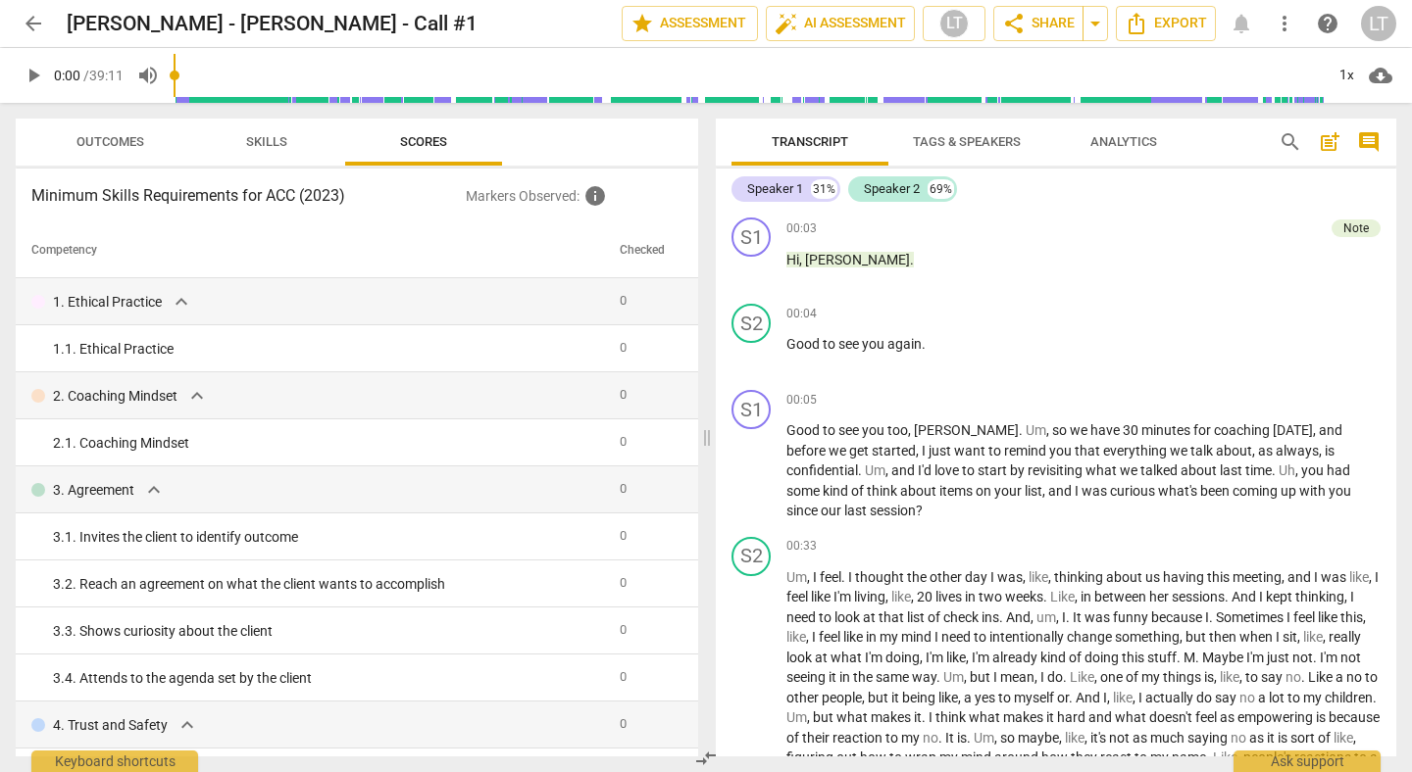
click at [280, 154] on span "Skills" at bounding box center [267, 142] width 88 height 26
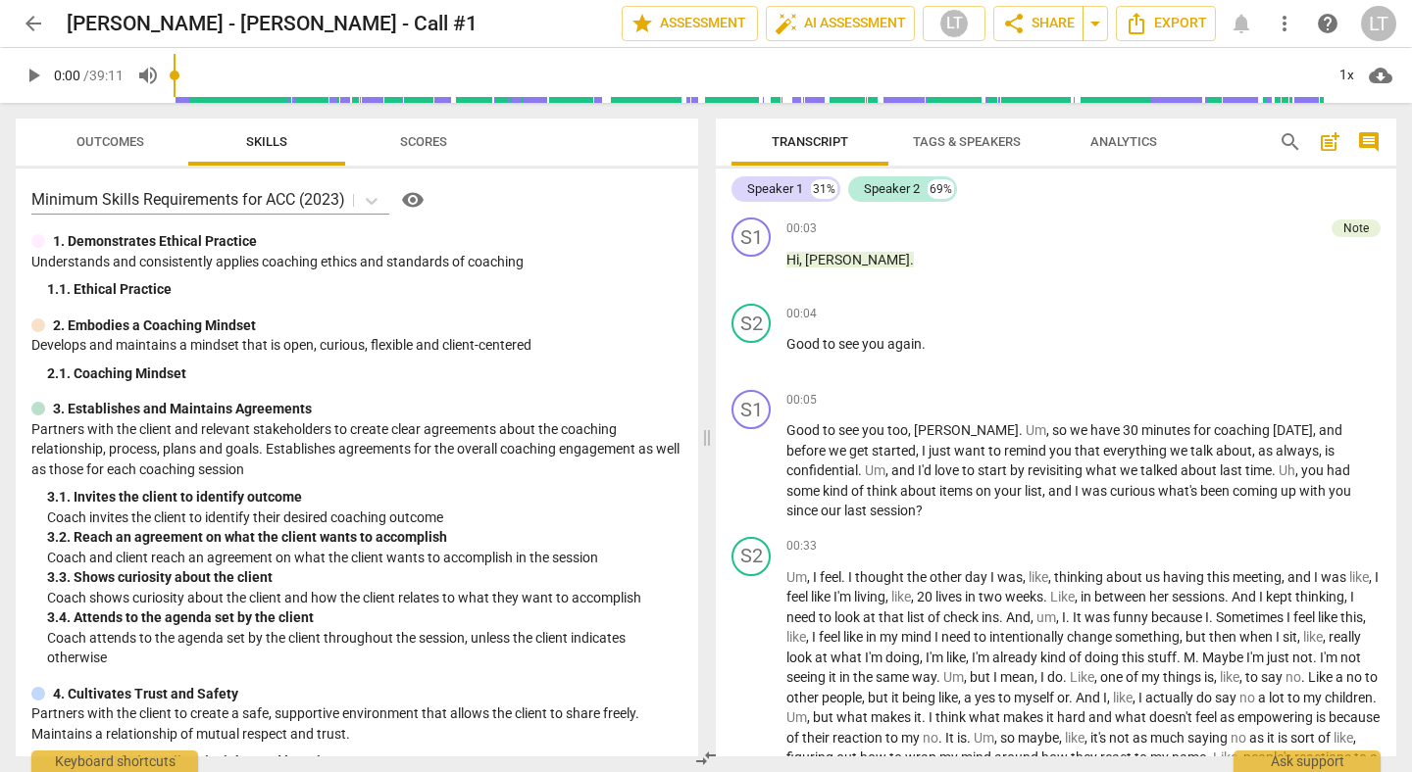
click at [270, 136] on span "Skills" at bounding box center [266, 141] width 41 height 15
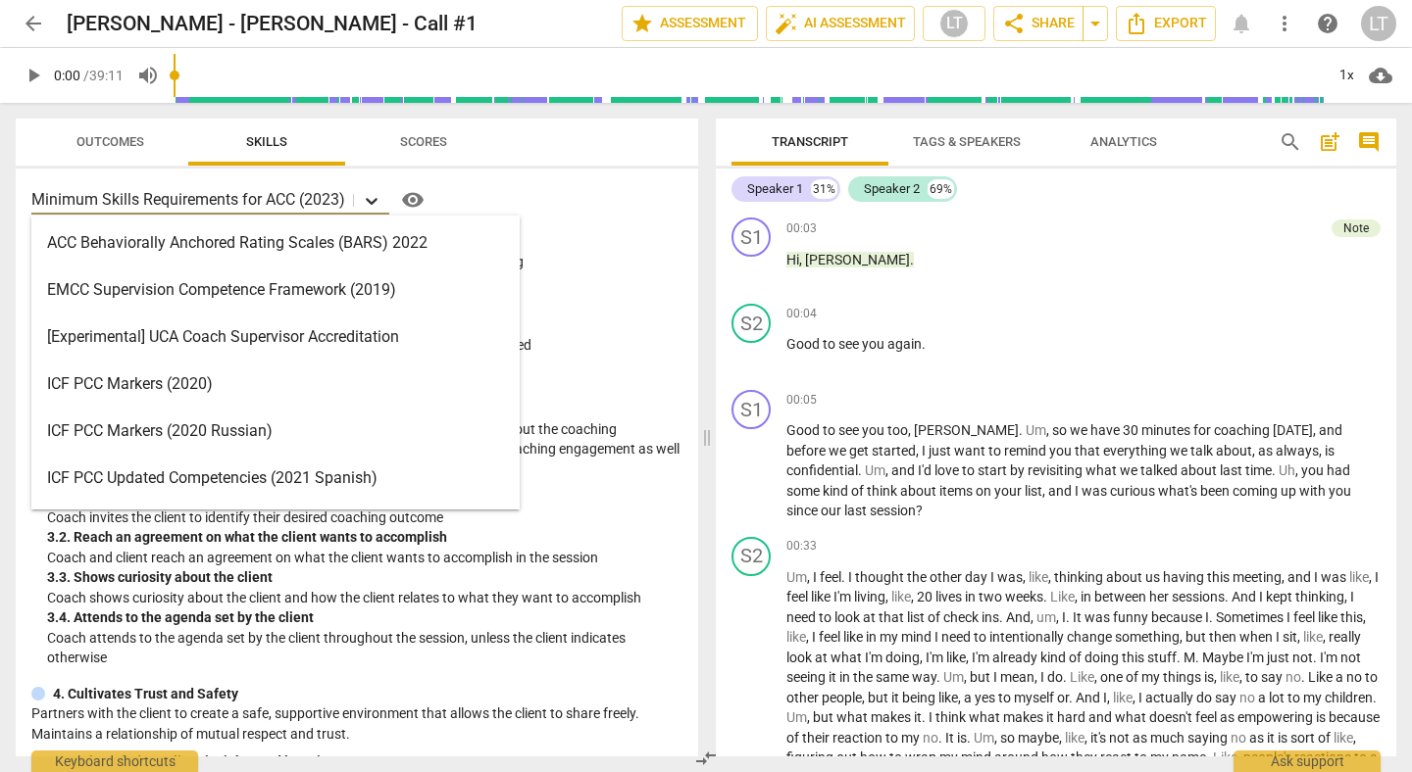
click at [372, 202] on icon at bounding box center [372, 201] width 12 height 7
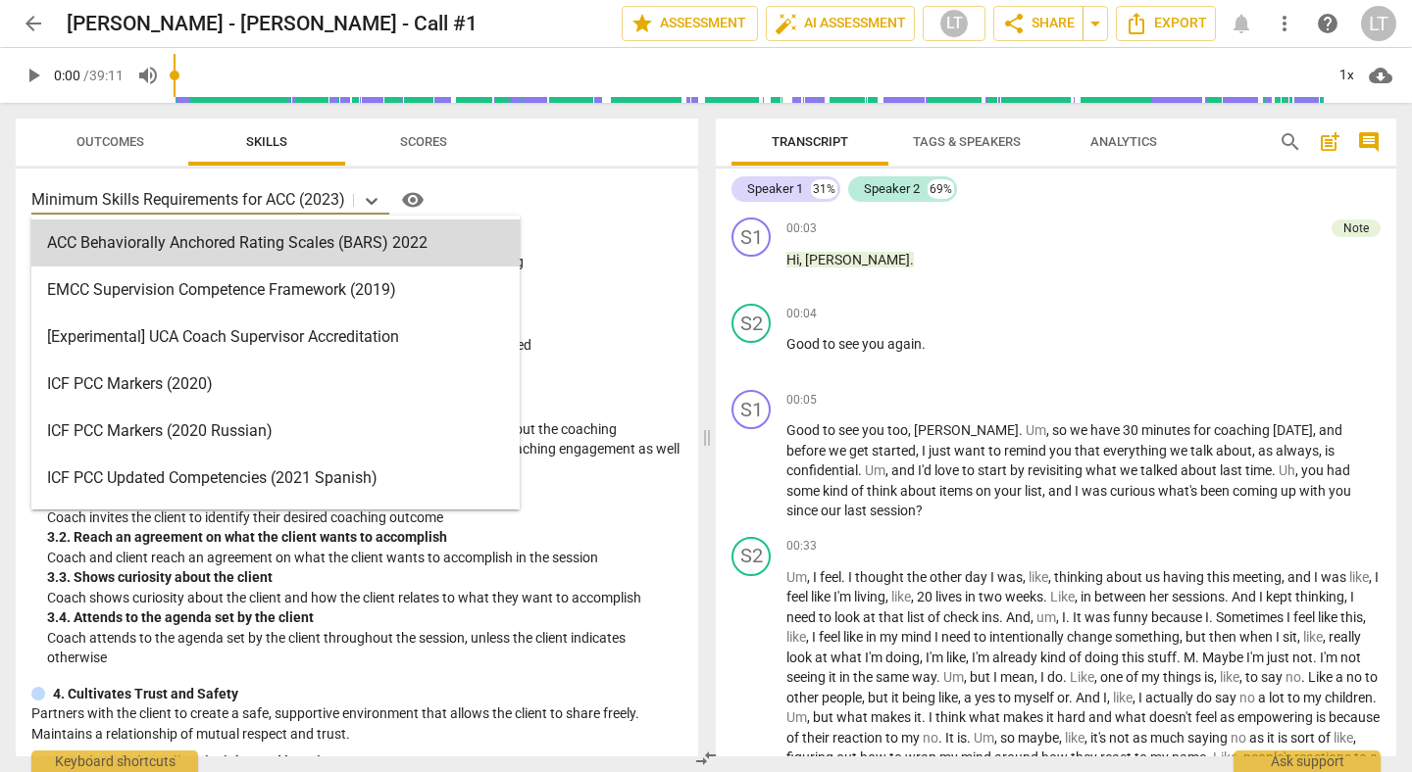
click at [298, 198] on p "Minimum Skills Requirements for ACC (2023)" at bounding box center [188, 199] width 314 height 23
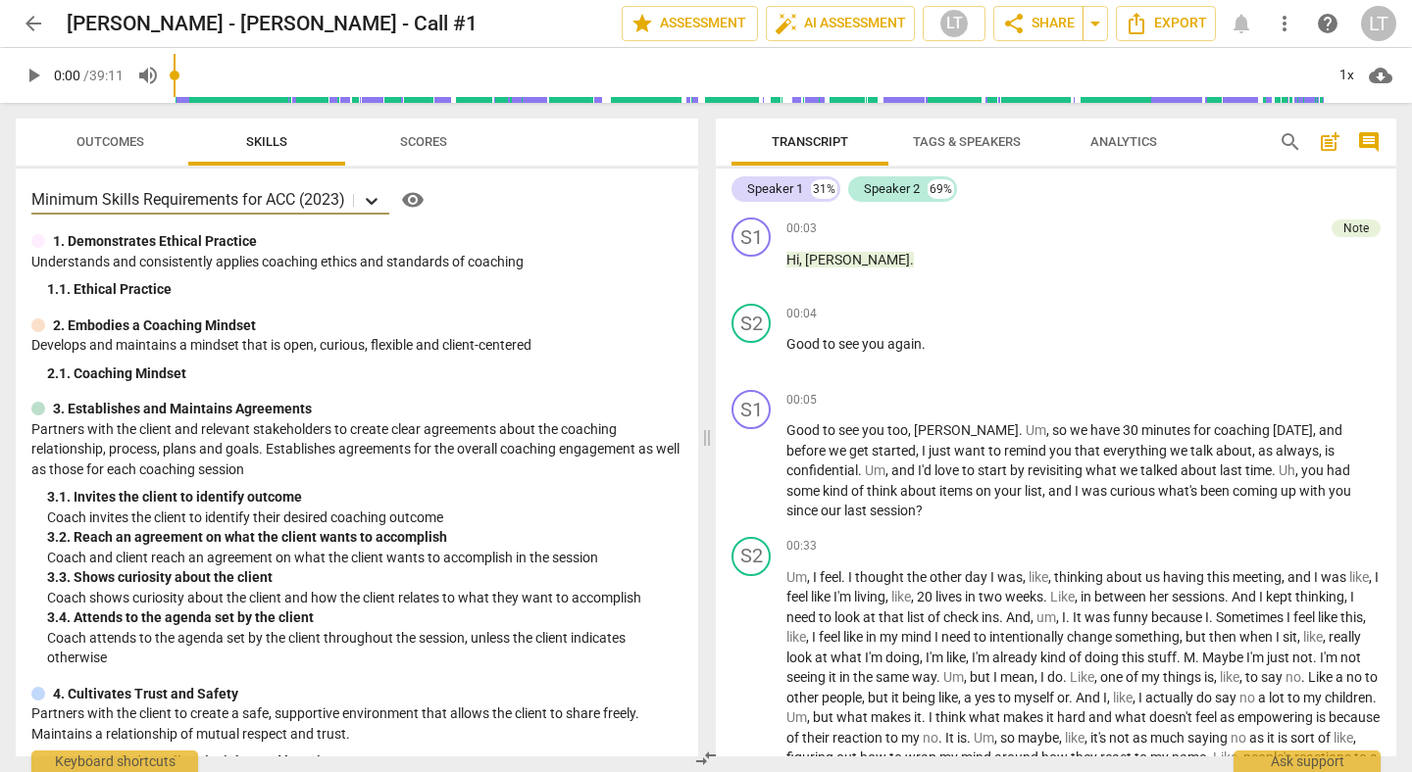
click at [373, 202] on icon at bounding box center [372, 201] width 12 height 7
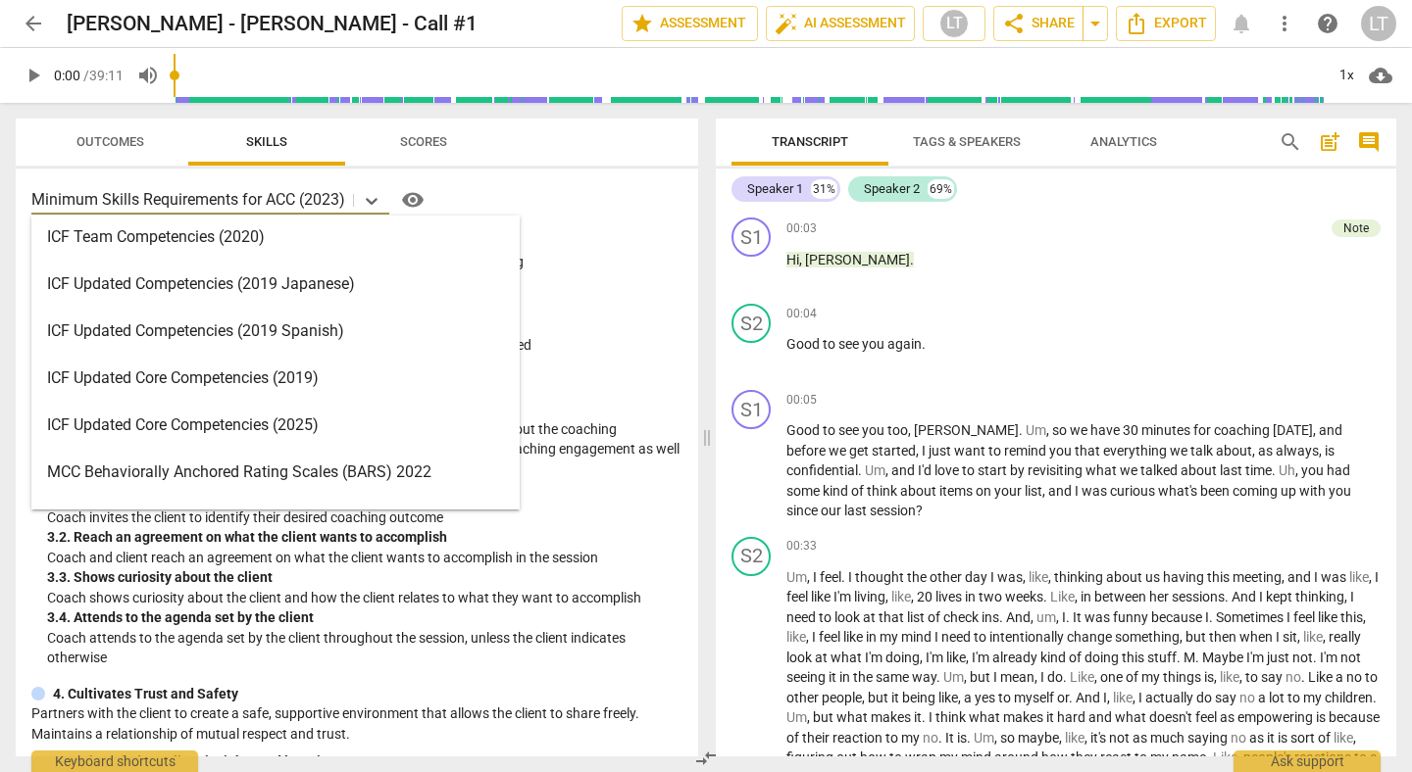
scroll to position [284, 0]
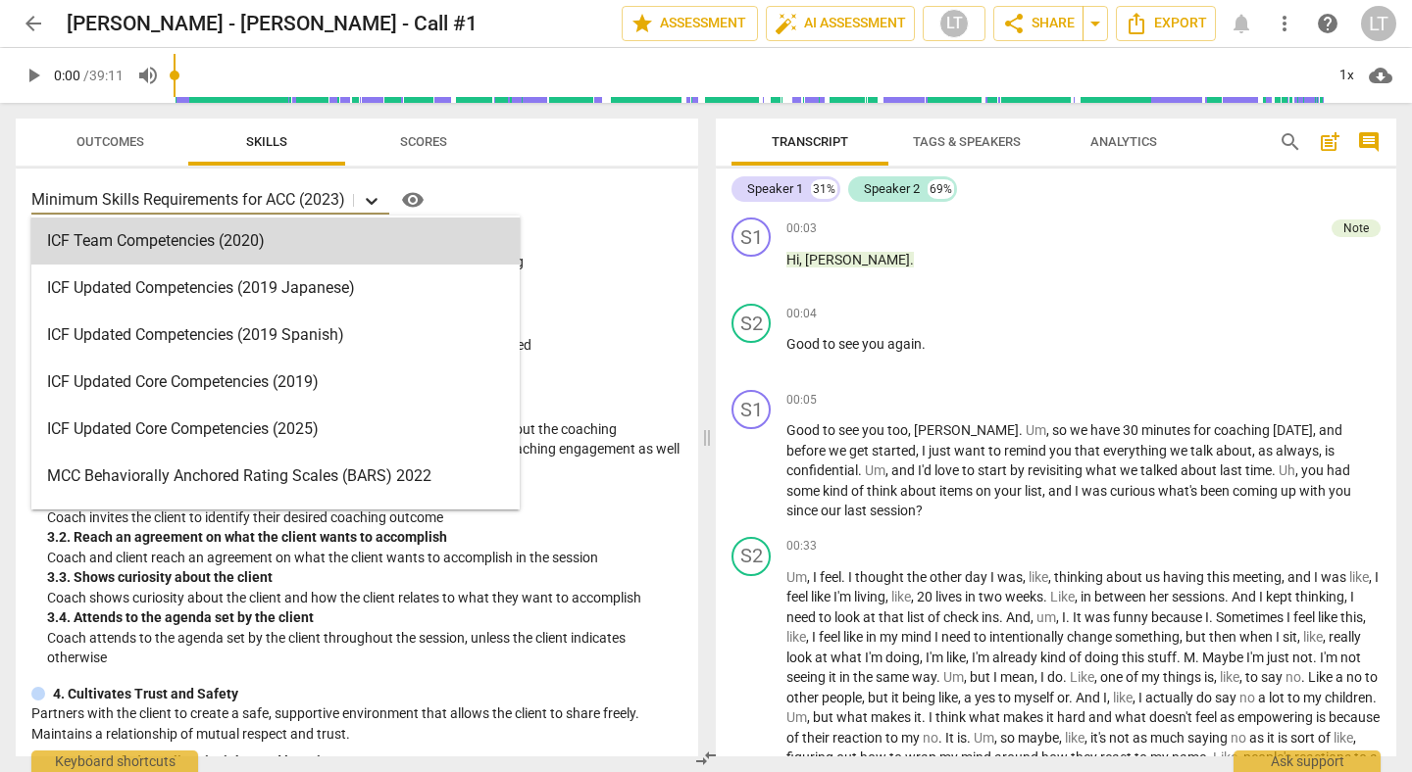
click at [373, 201] on icon at bounding box center [372, 201] width 12 height 7
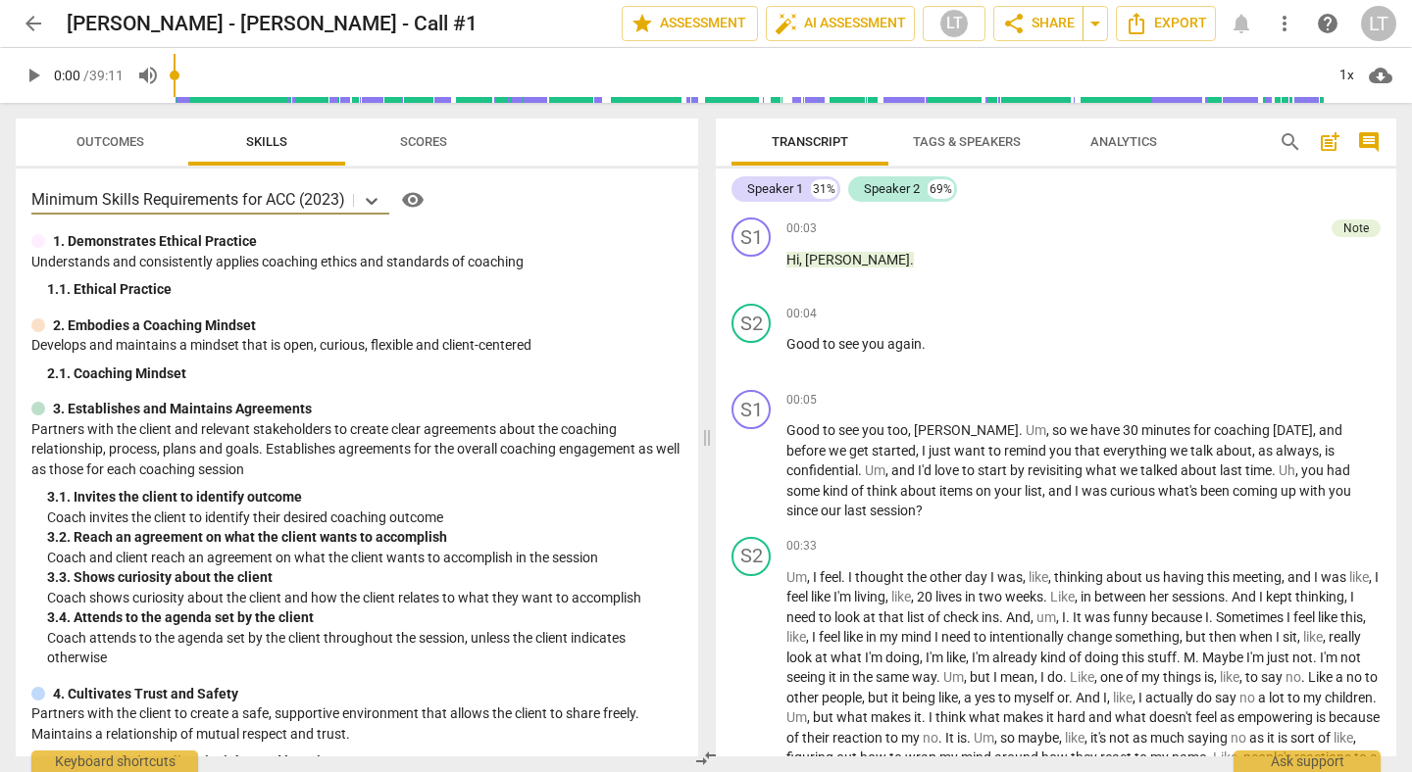
click at [24, 18] on span "arrow_back" at bounding box center [34, 24] width 24 height 24
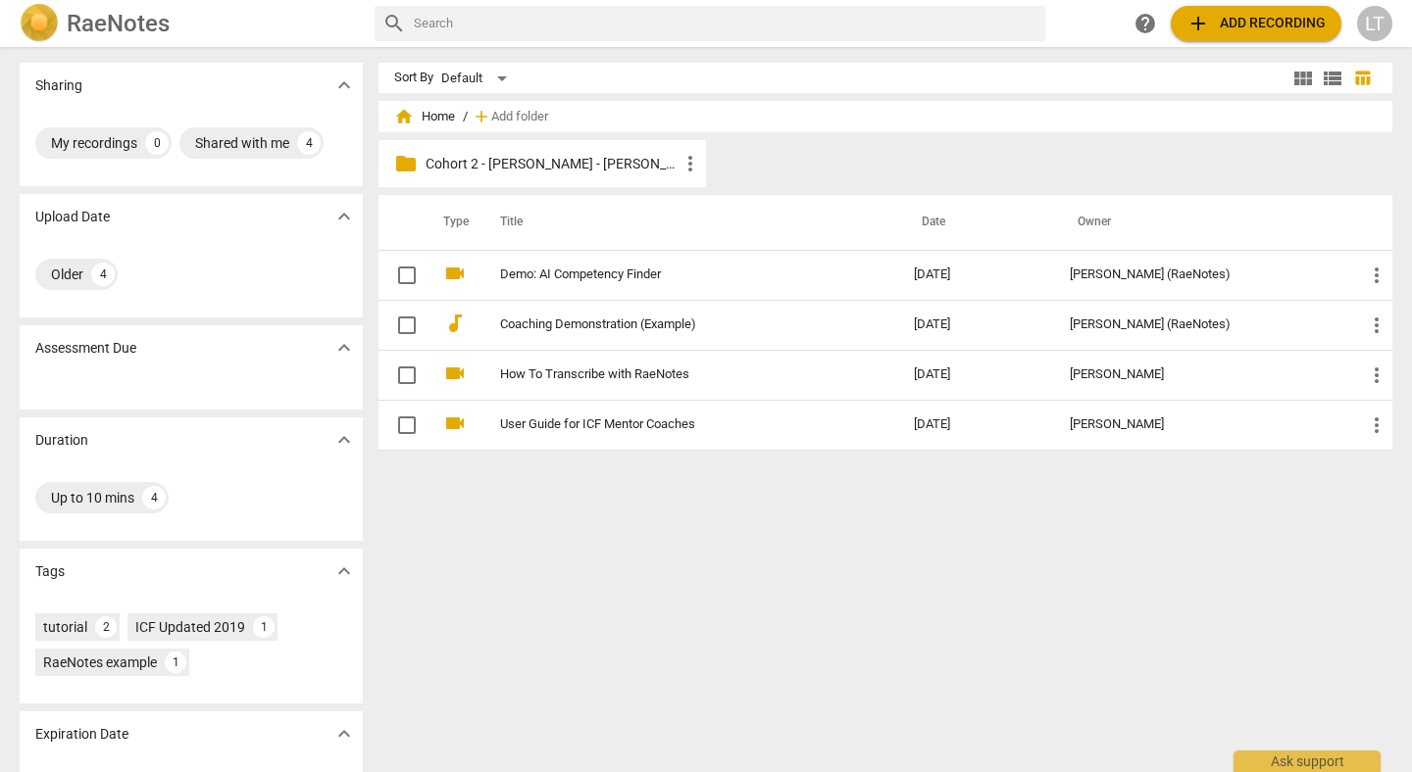
click at [1150, 23] on span "help" at bounding box center [1145, 24] width 24 height 24
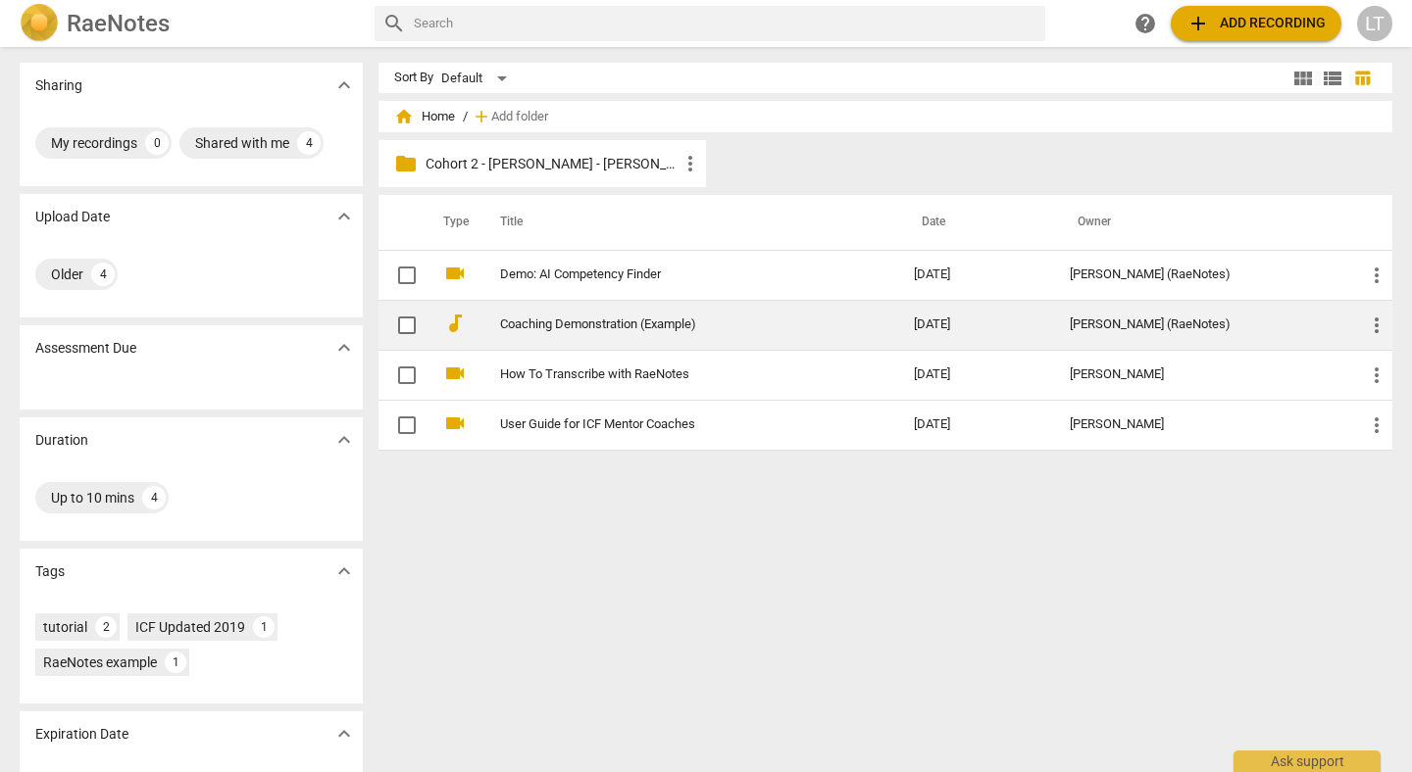
click at [581, 320] on link "Coaching Demonstration (Example)" at bounding box center [671, 325] width 343 height 15
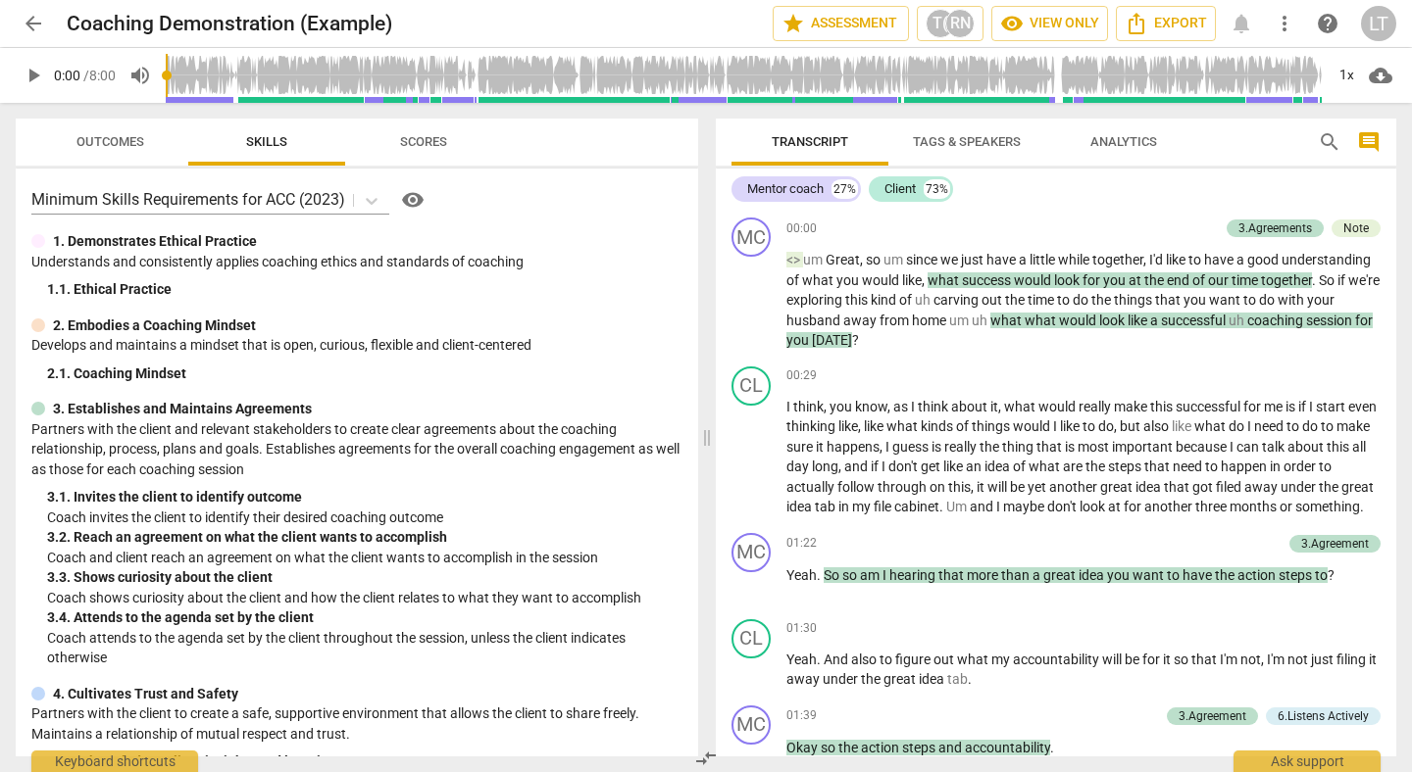
click at [1282, 25] on span "more_vert" at bounding box center [1284, 24] width 24 height 24
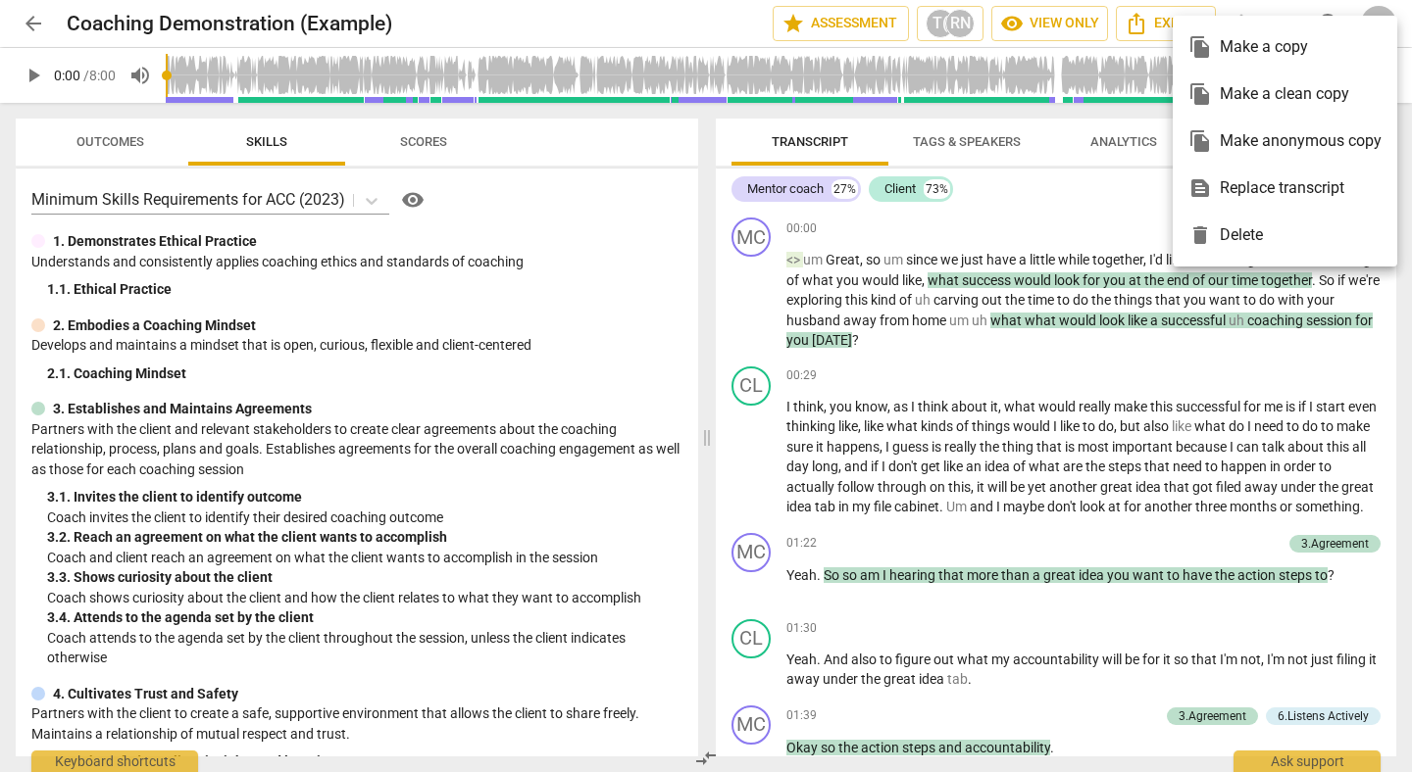
click at [1260, 46] on div "file_copy Make a copy" at bounding box center [1284, 47] width 193 height 47
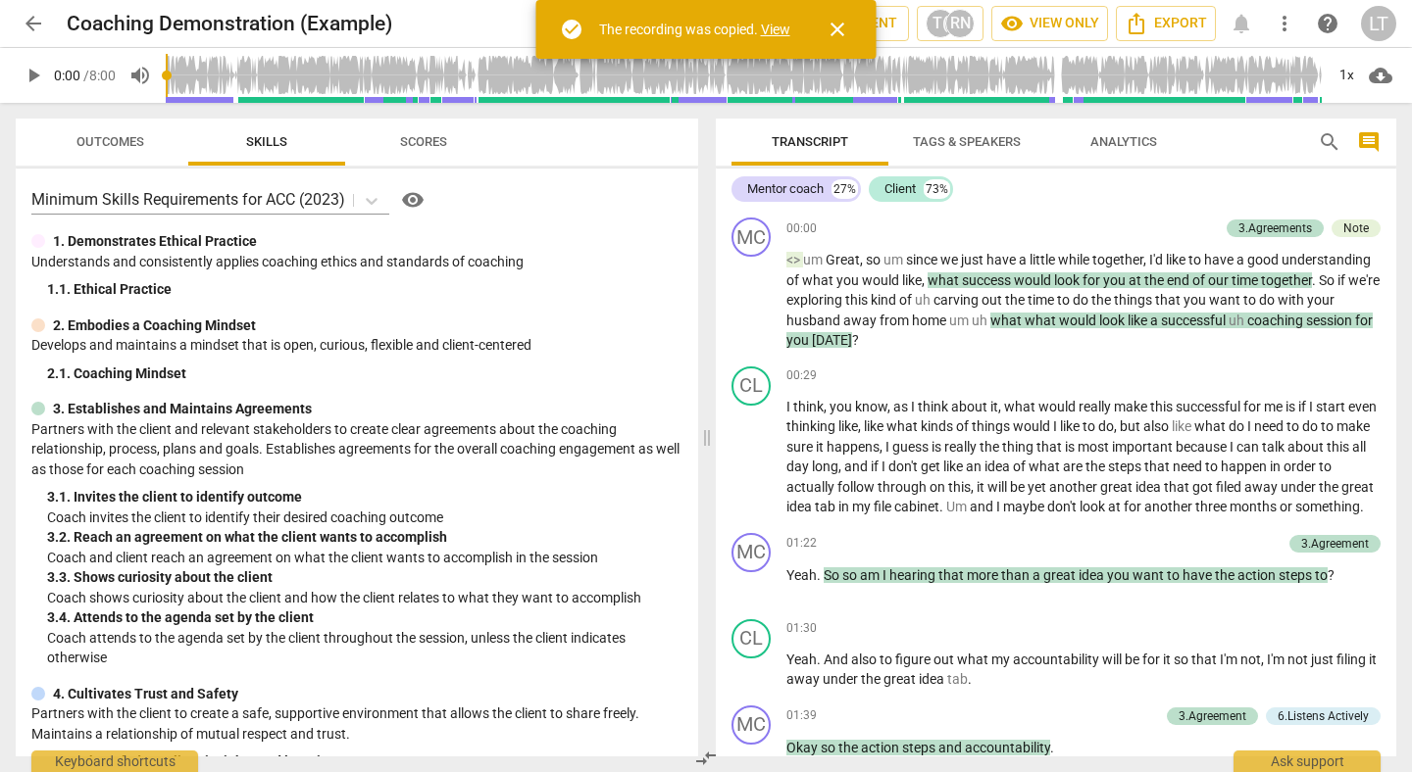
click at [779, 35] on link "View" at bounding box center [775, 30] width 29 height 16
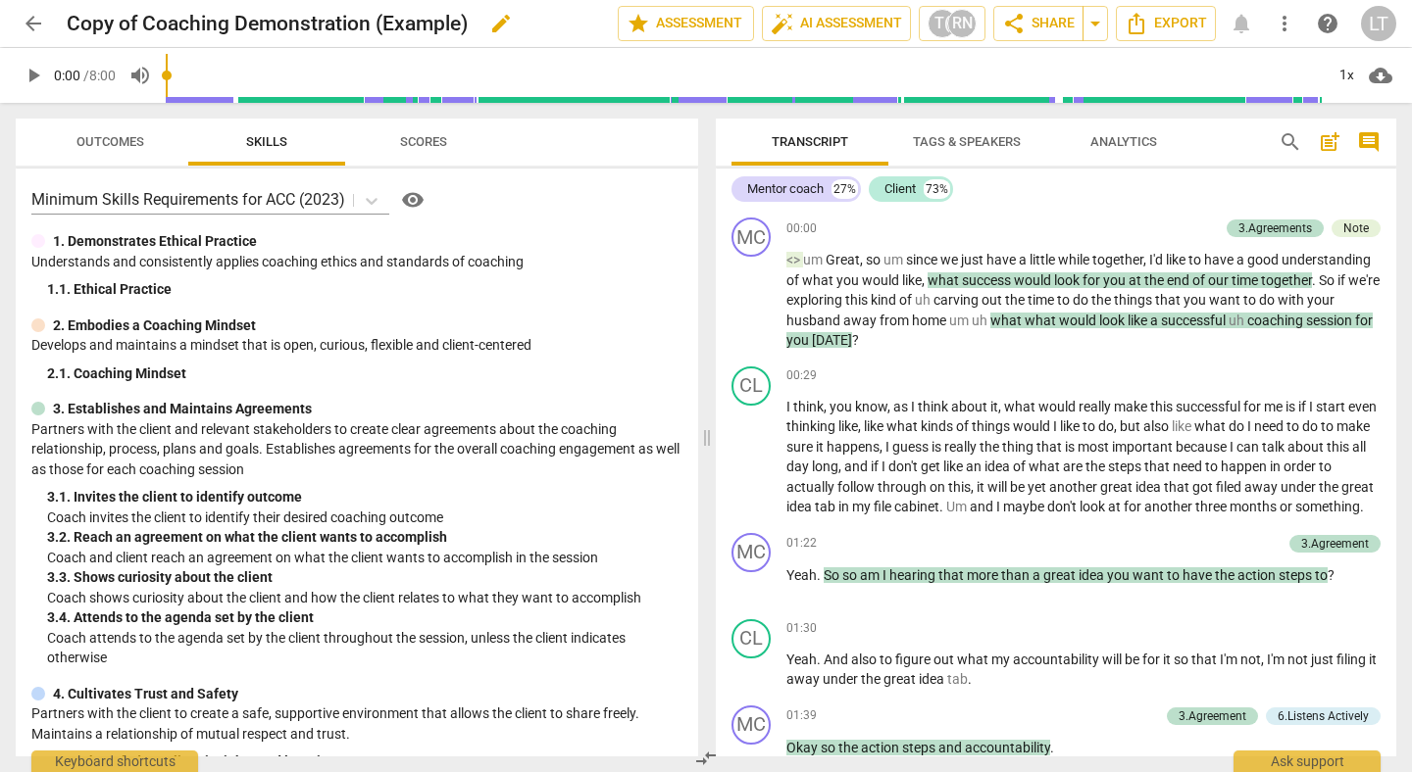
click at [137, 20] on h2 "Copy of Coaching Demonstration (Example)" at bounding box center [267, 24] width 401 height 25
click at [508, 26] on span "edit" at bounding box center [501, 24] width 24 height 24
click at [145, 20] on input "Copy of Coaching Demonstration (Example)" at bounding box center [299, 23] width 465 height 37
type input "AI Assessment - Coaching Demonstration (Example)"
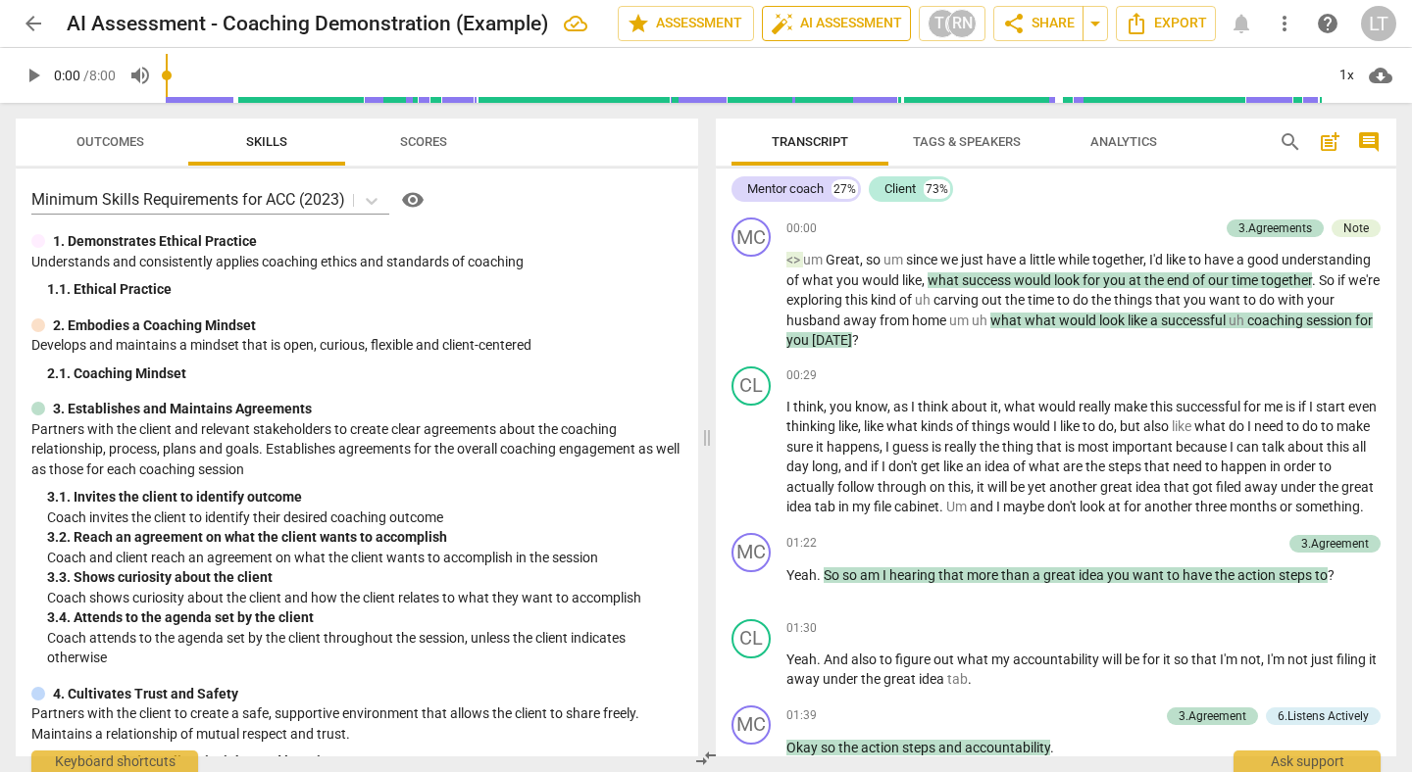
click at [818, 24] on span "auto_fix_high AI Assessment" at bounding box center [835, 24] width 131 height 24
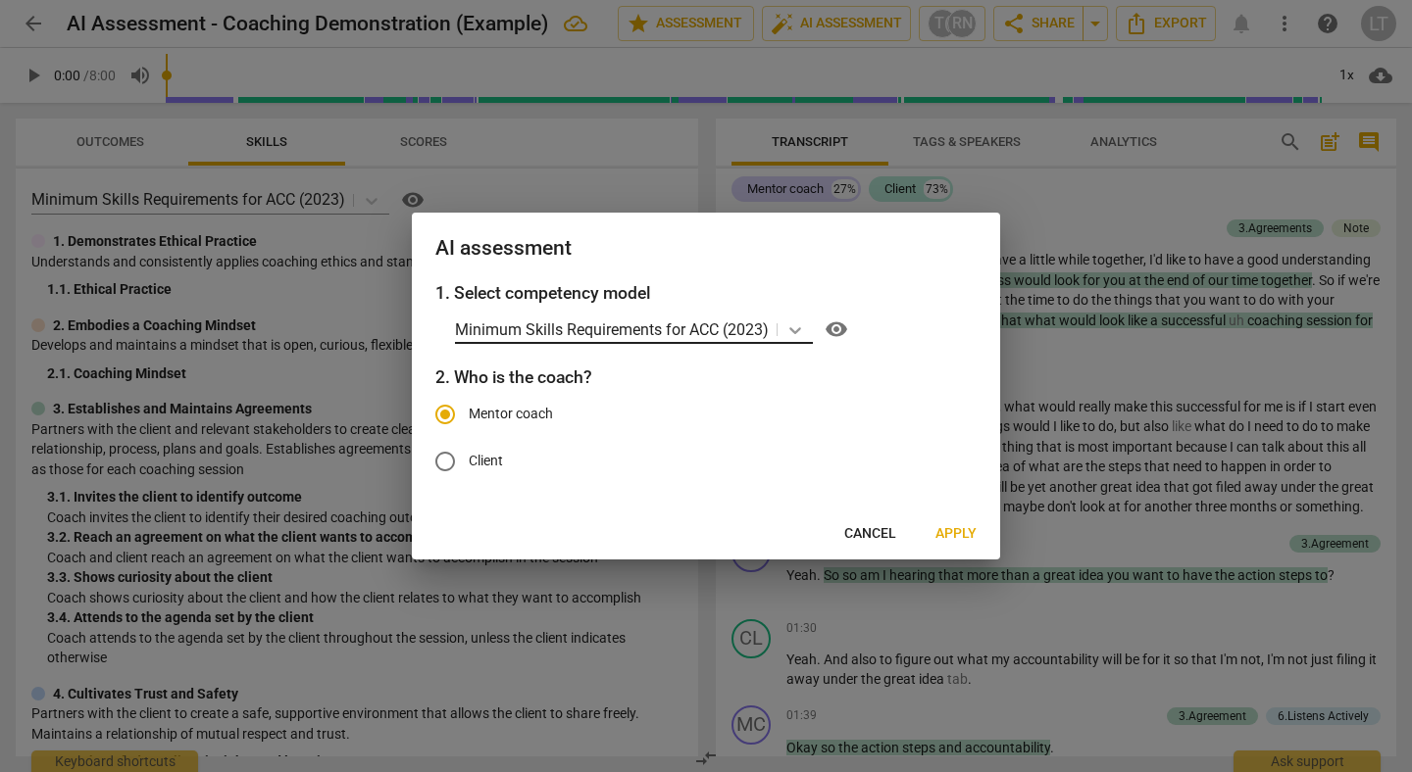
click at [797, 325] on icon at bounding box center [795, 331] width 20 height 20
click at [908, 271] on div "AI assessment" at bounding box center [706, 247] width 588 height 68
click at [863, 531] on span "Cancel" at bounding box center [870, 534] width 52 height 20
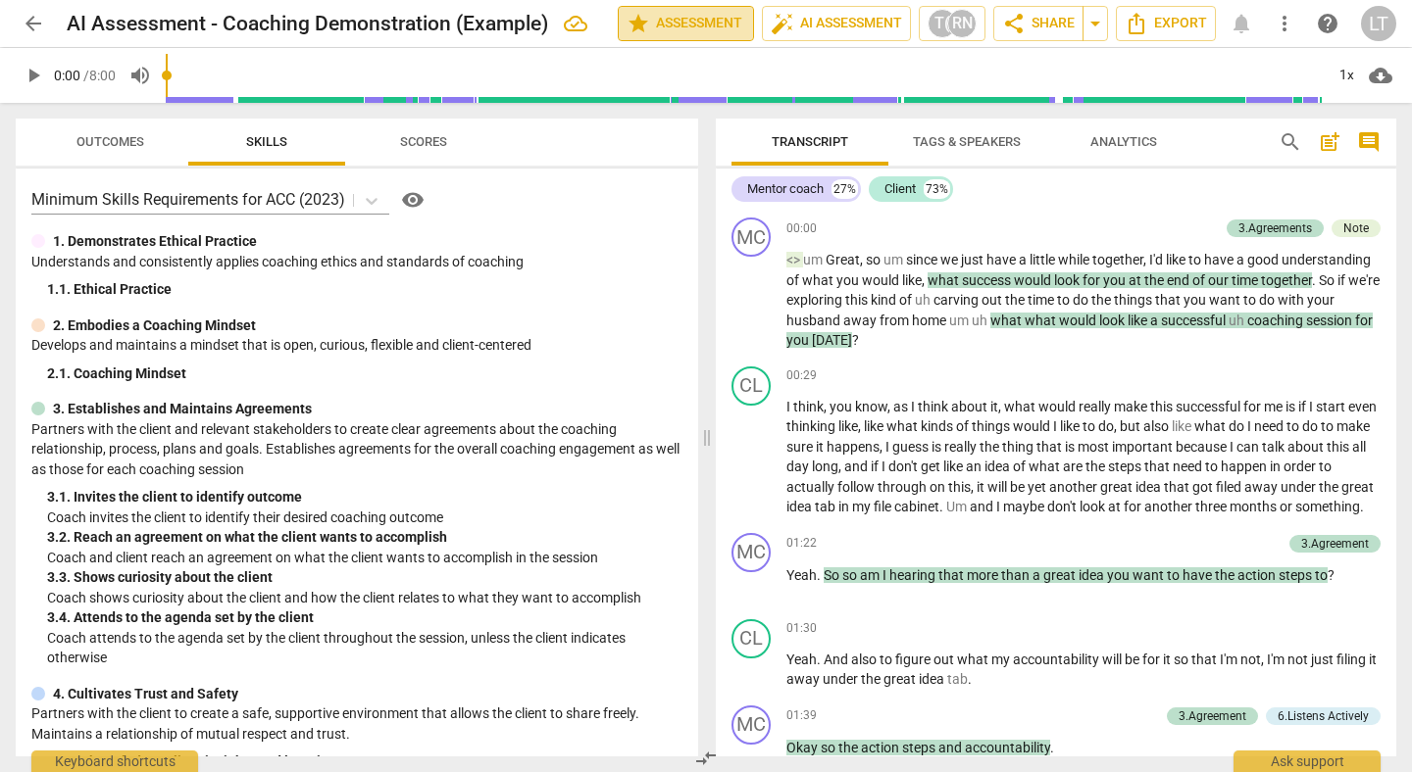
click at [691, 26] on span "star Assessment" at bounding box center [685, 24] width 119 height 24
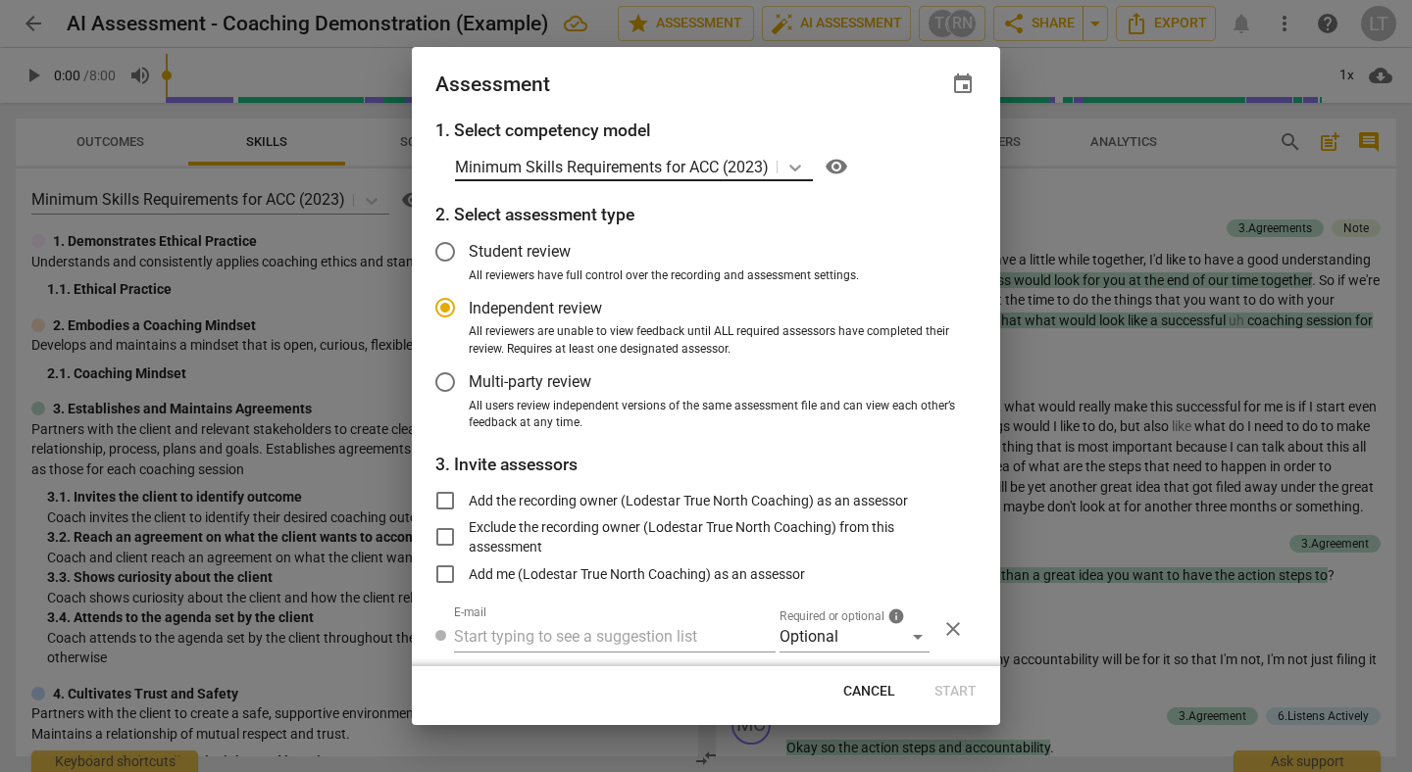
click at [798, 166] on icon at bounding box center [795, 168] width 20 height 20
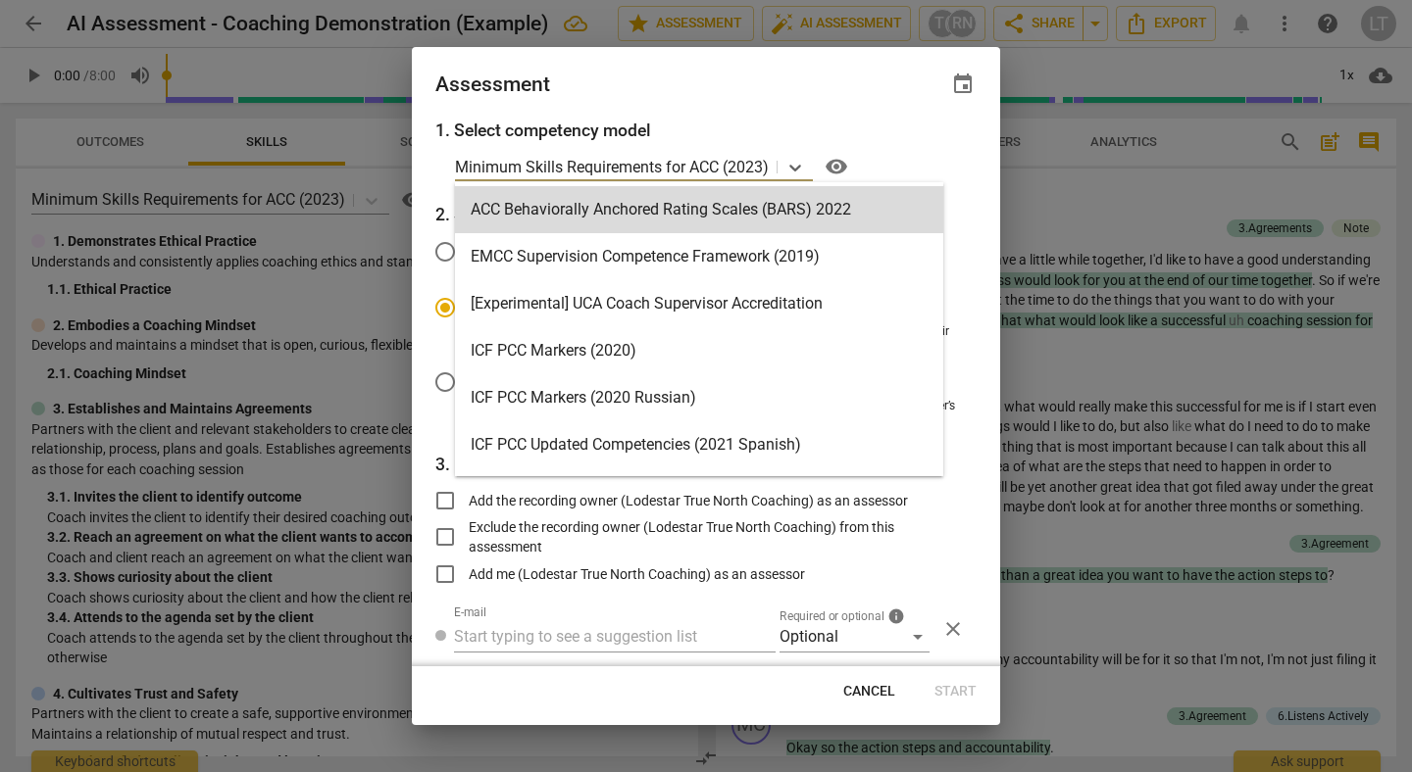
click at [857, 91] on div "Assessment event" at bounding box center [705, 84] width 541 height 27
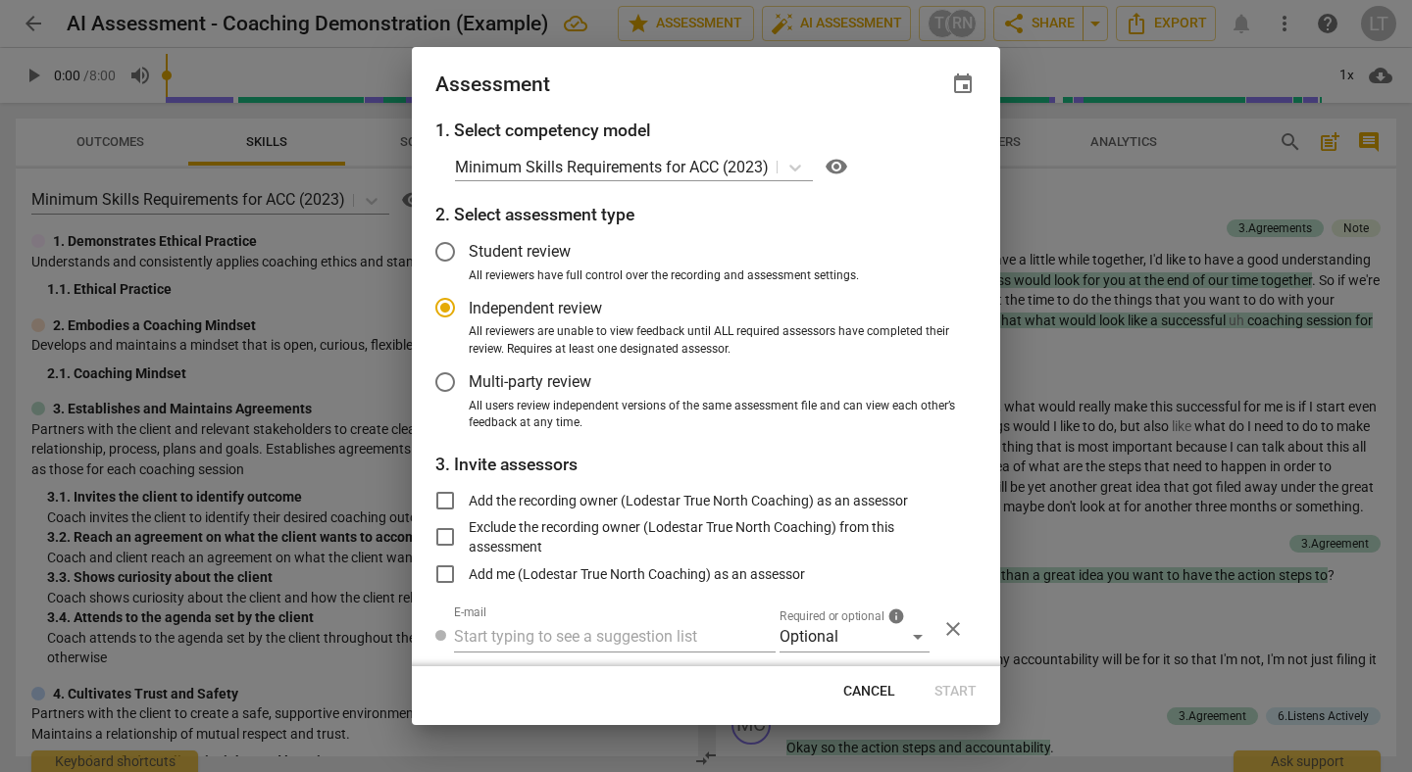
click at [873, 697] on span "Cancel" at bounding box center [869, 692] width 52 height 20
radio input "false"
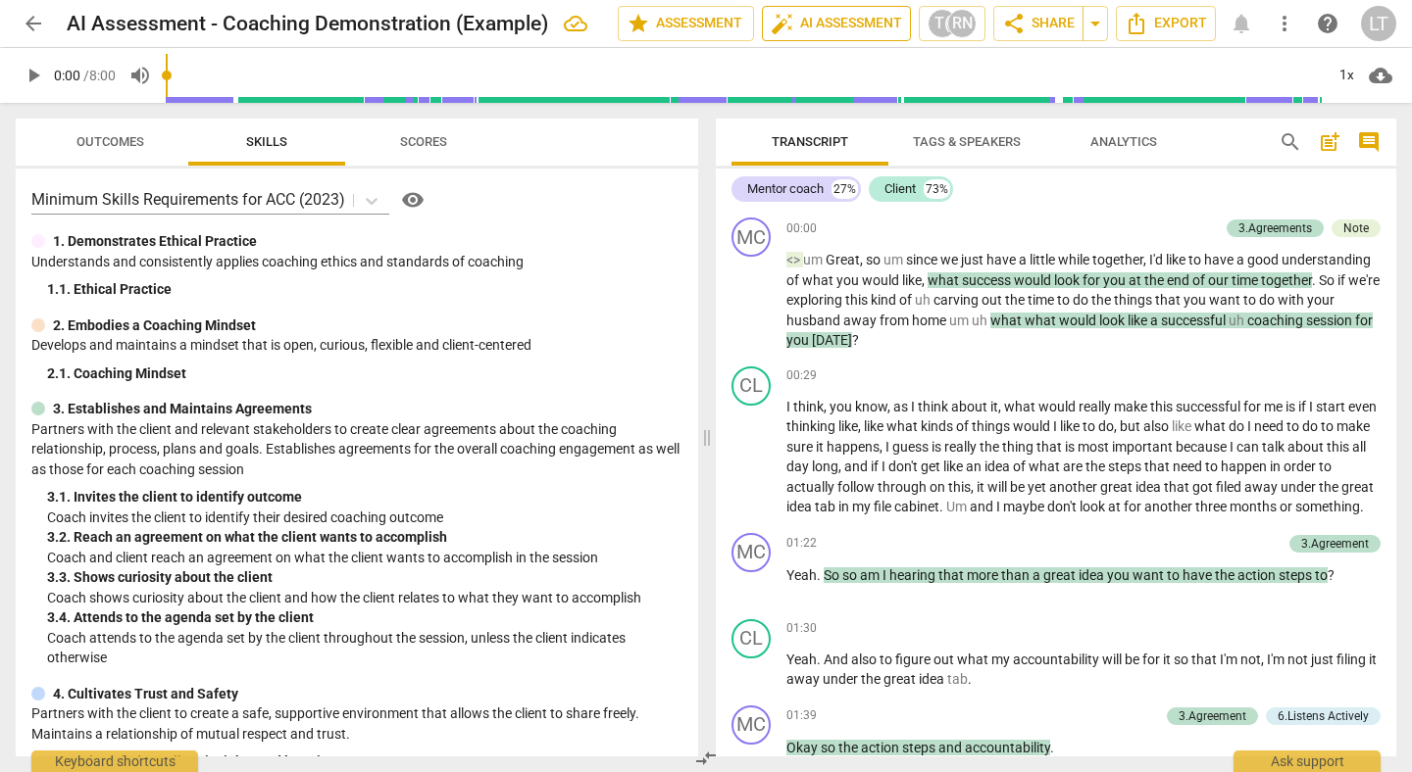
click at [857, 14] on span "auto_fix_high AI Assessment" at bounding box center [835, 24] width 131 height 24
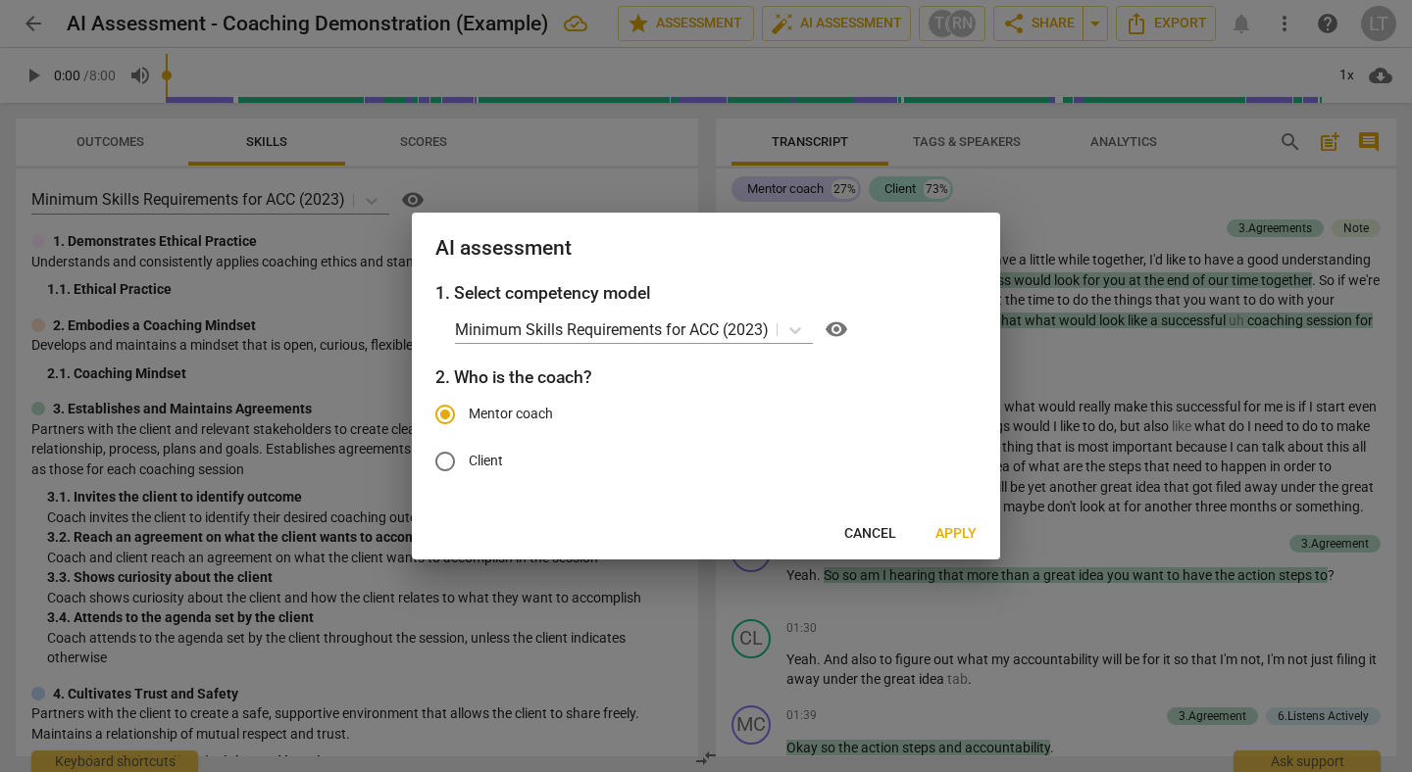
click at [863, 531] on span "Cancel" at bounding box center [870, 534] width 52 height 20
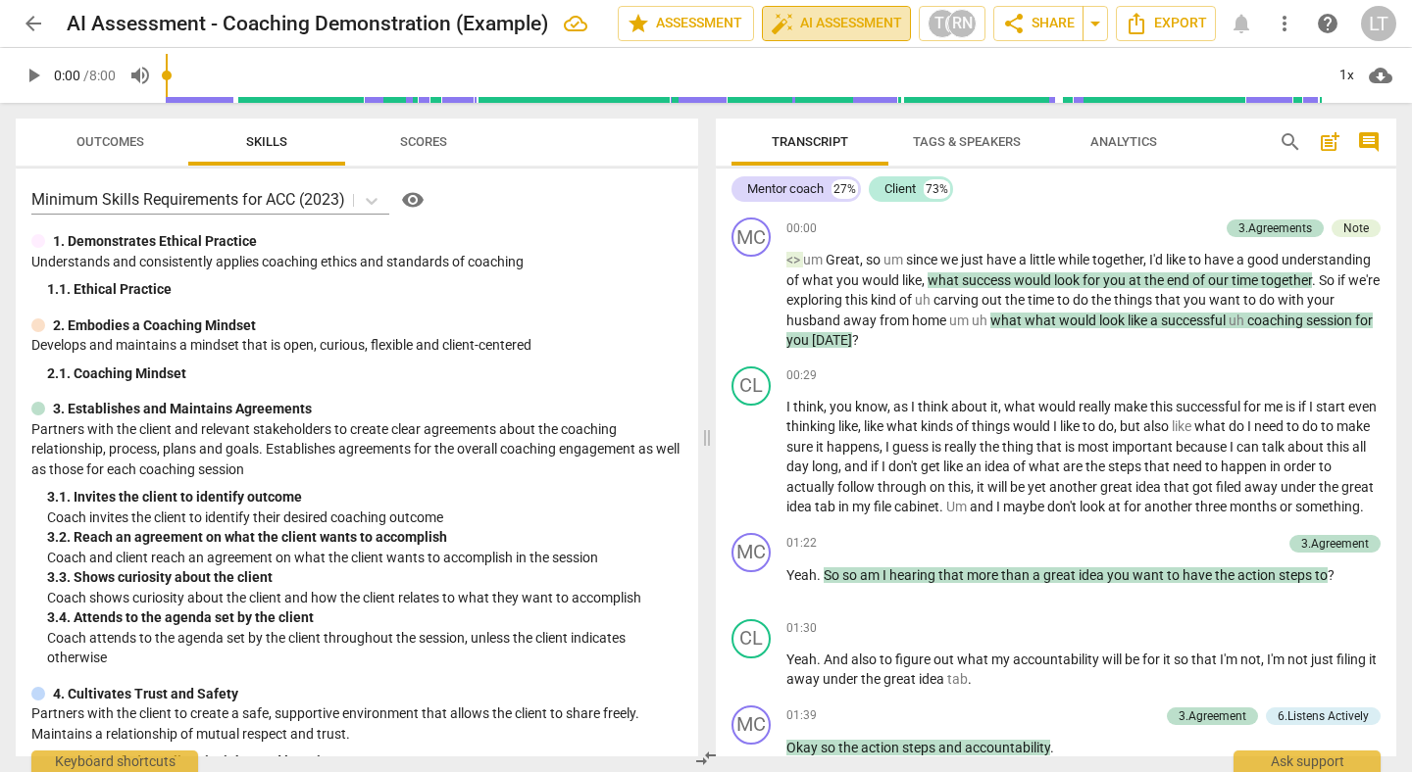
click at [828, 31] on span "auto_fix_high AI Assessment" at bounding box center [835, 24] width 131 height 24
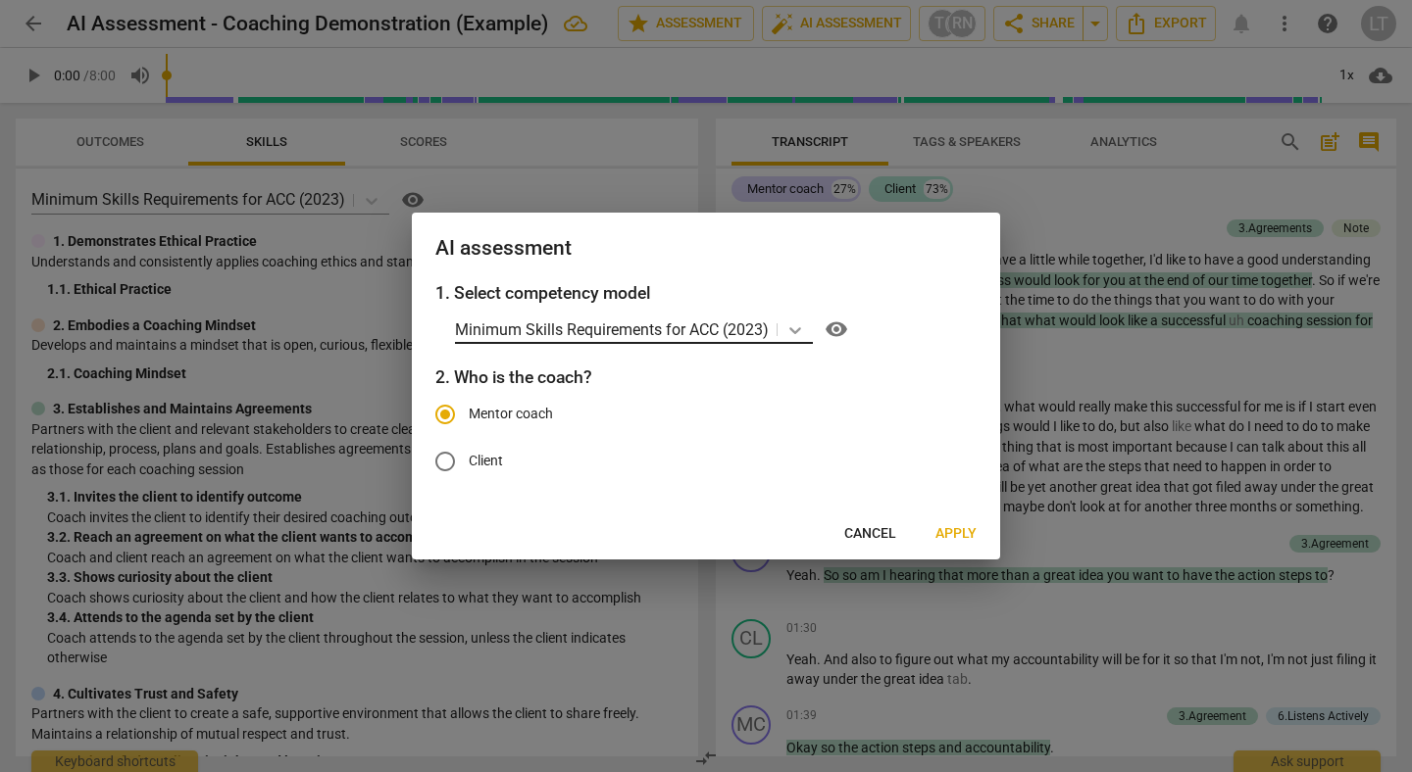
click at [799, 330] on icon at bounding box center [795, 330] width 12 height 7
click at [797, 324] on icon at bounding box center [795, 331] width 20 height 20
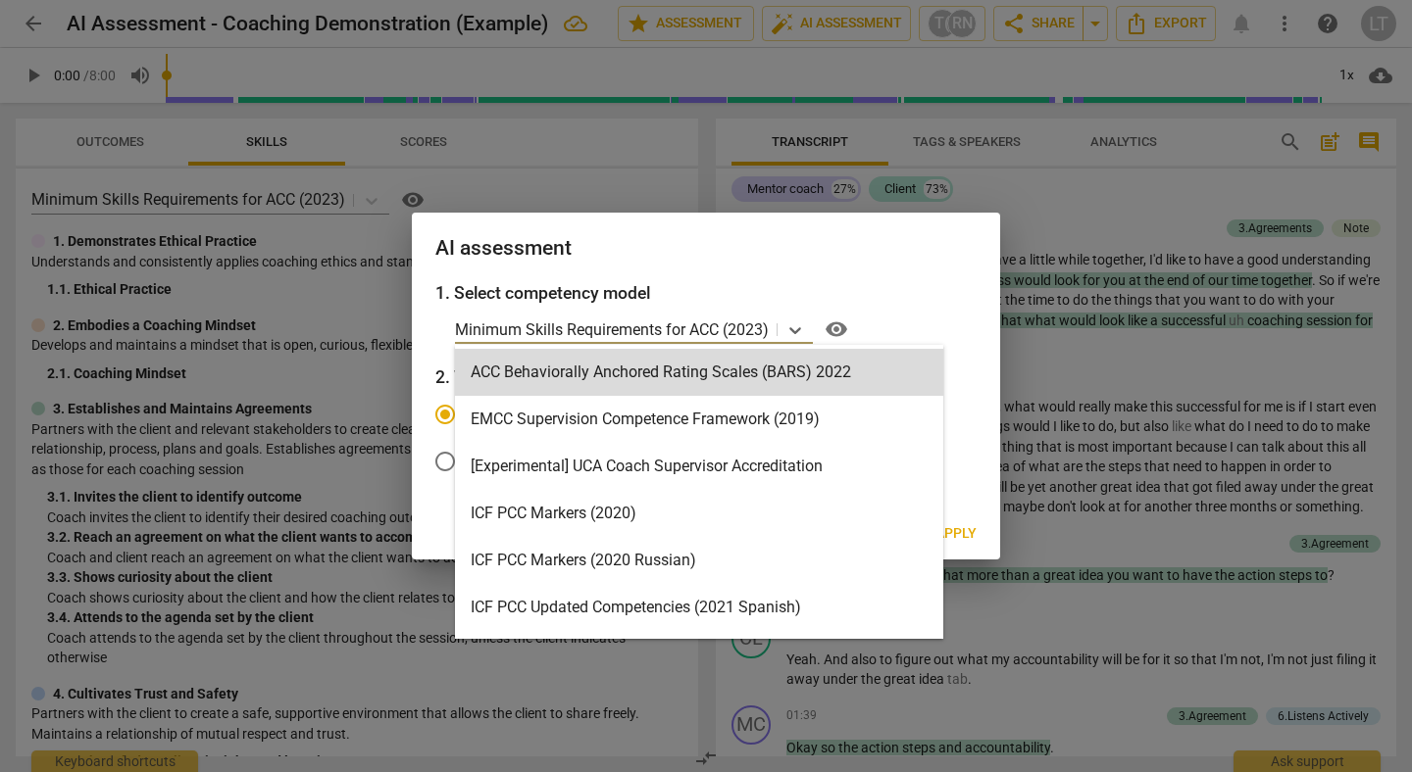
click at [927, 246] on h2 "AI assessment" at bounding box center [705, 248] width 541 height 25
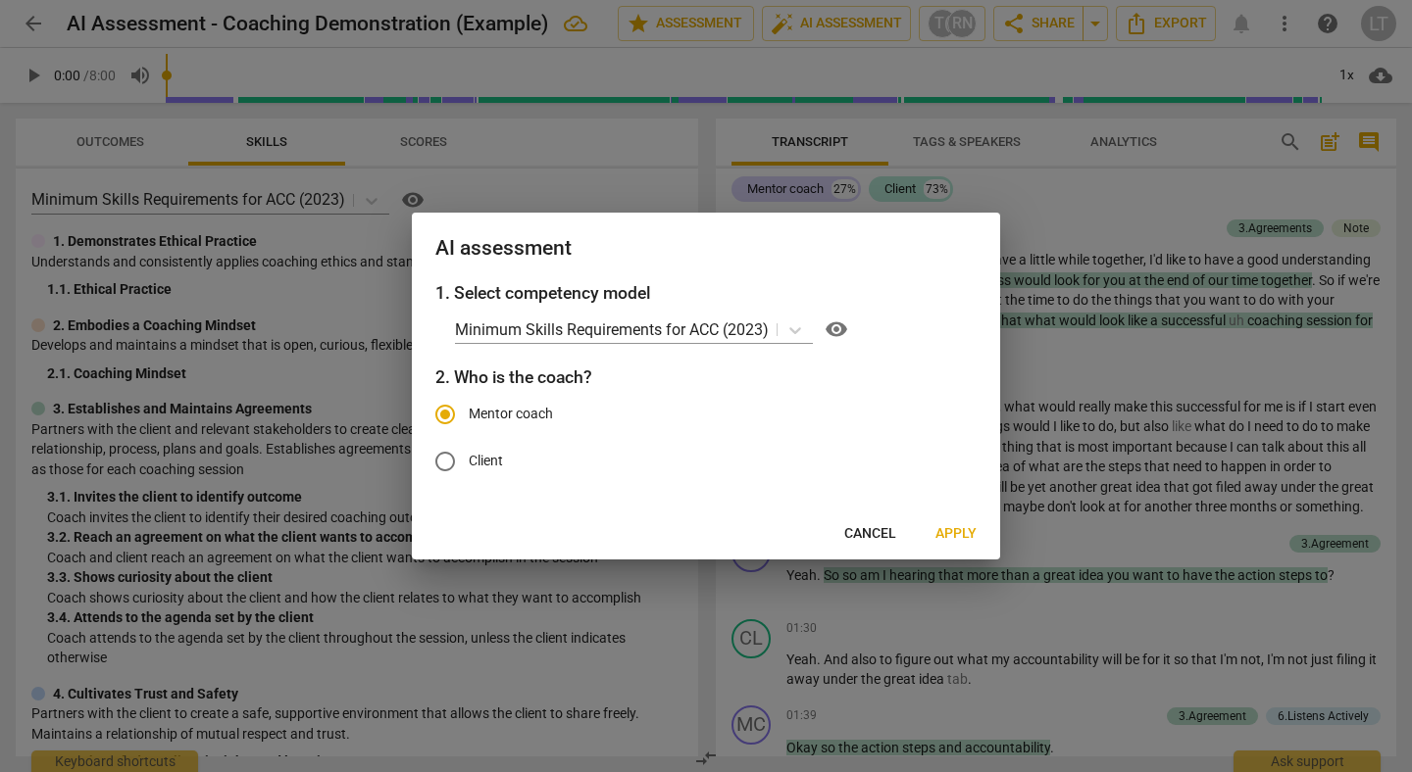
click at [868, 532] on span "Cancel" at bounding box center [870, 534] width 52 height 20
